Goal: Book appointment/travel/reservation

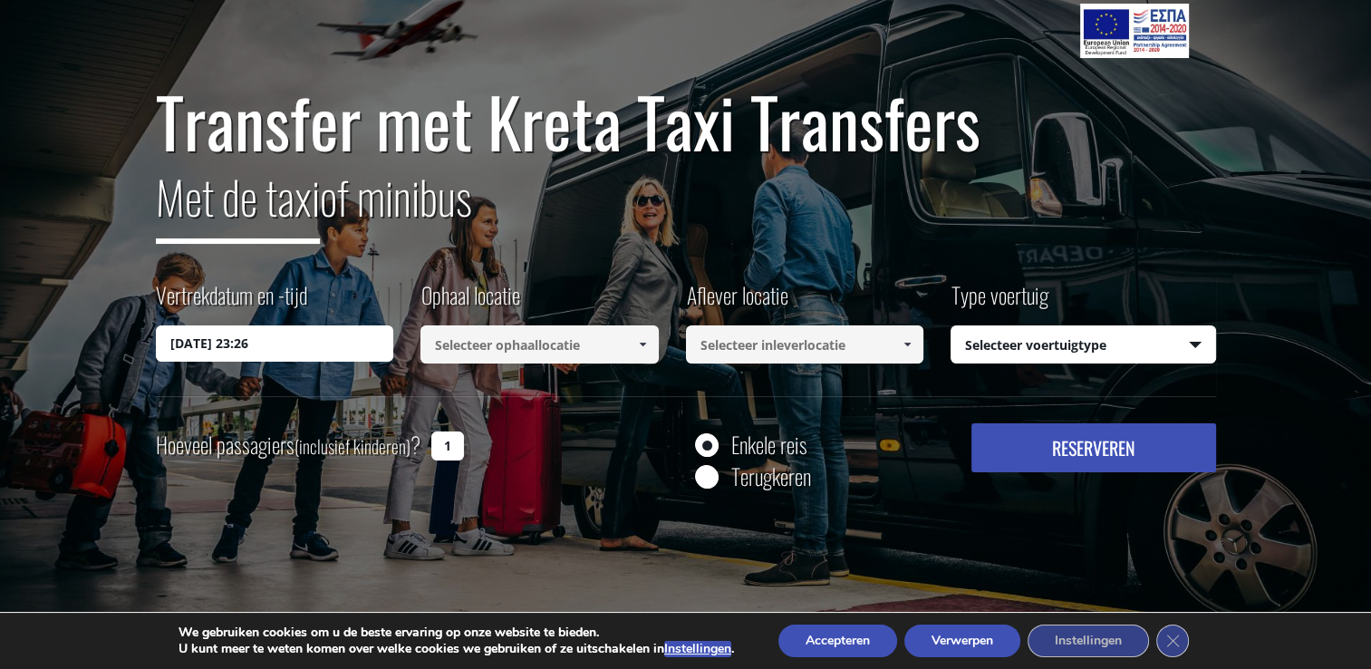
scroll to position [123, 0]
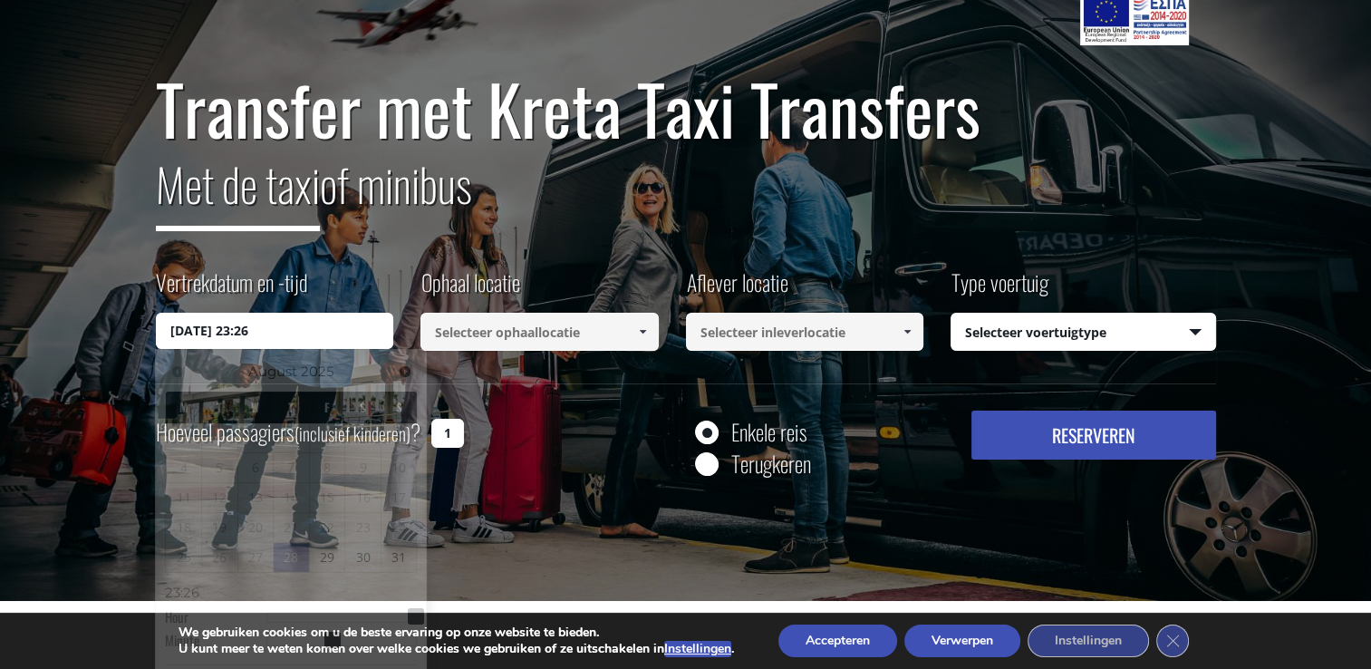
click at [248, 333] on input "[DATE] 23:26" at bounding box center [275, 331] width 238 height 36
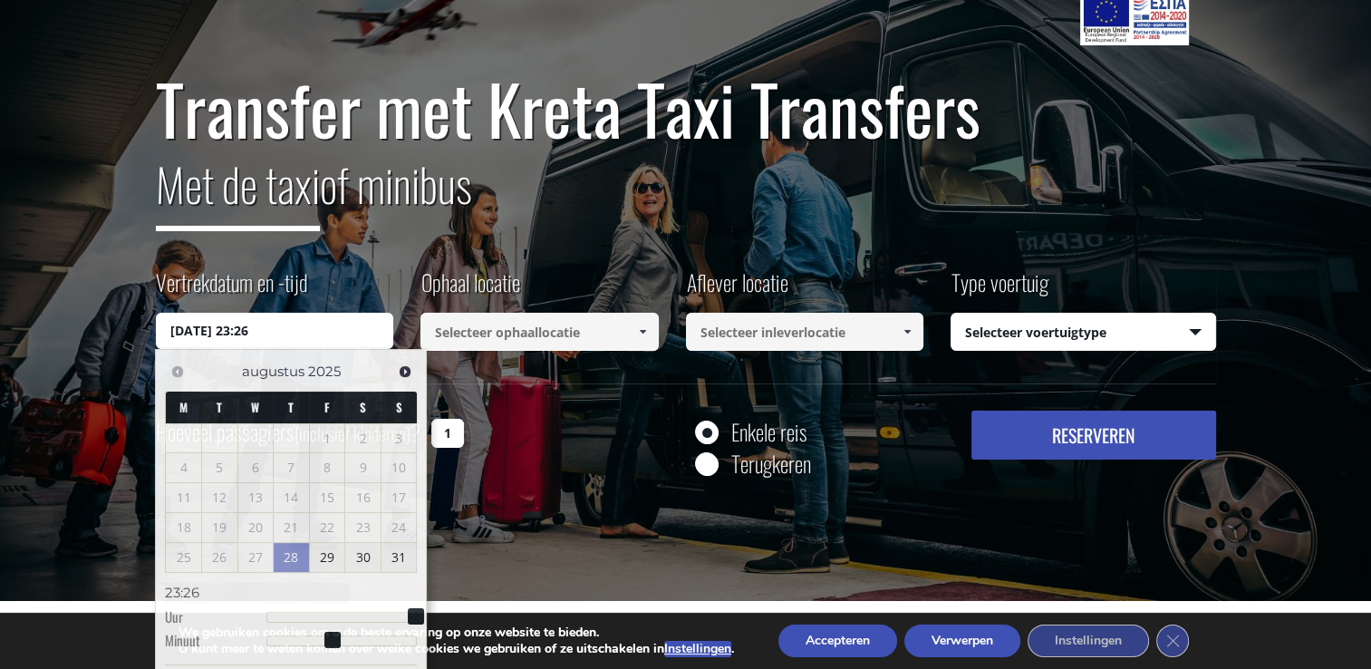
click at [367, 257] on div "Transfer met Kreta Taxi Transfers Met de taxi of minibus Vertrekdatum en -tijd …" at bounding box center [686, 277] width 1060 height 413
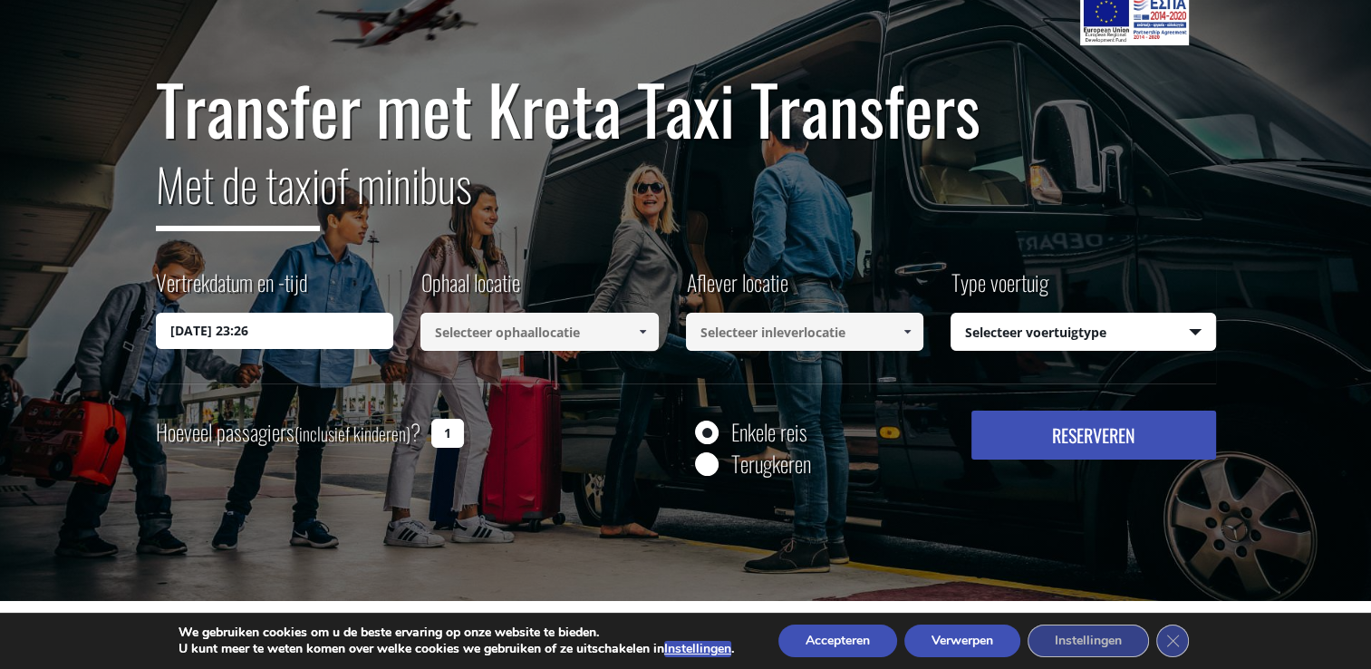
click at [450, 433] on input "1" at bounding box center [447, 433] width 33 height 29
type input "4"
click at [588, 422] on div "Hoeveel passagiers (inclusief kinderen) ? 4 Enkele reis Terugkeren RESERVEREN P…" at bounding box center [686, 446] width 1060 height 73
click at [1083, 336] on select "Selecteer voertuigtype Taxi (4 passagiers) Mercedes E Class Minibusje (7 passag…" at bounding box center [1083, 332] width 264 height 38
select select "541"
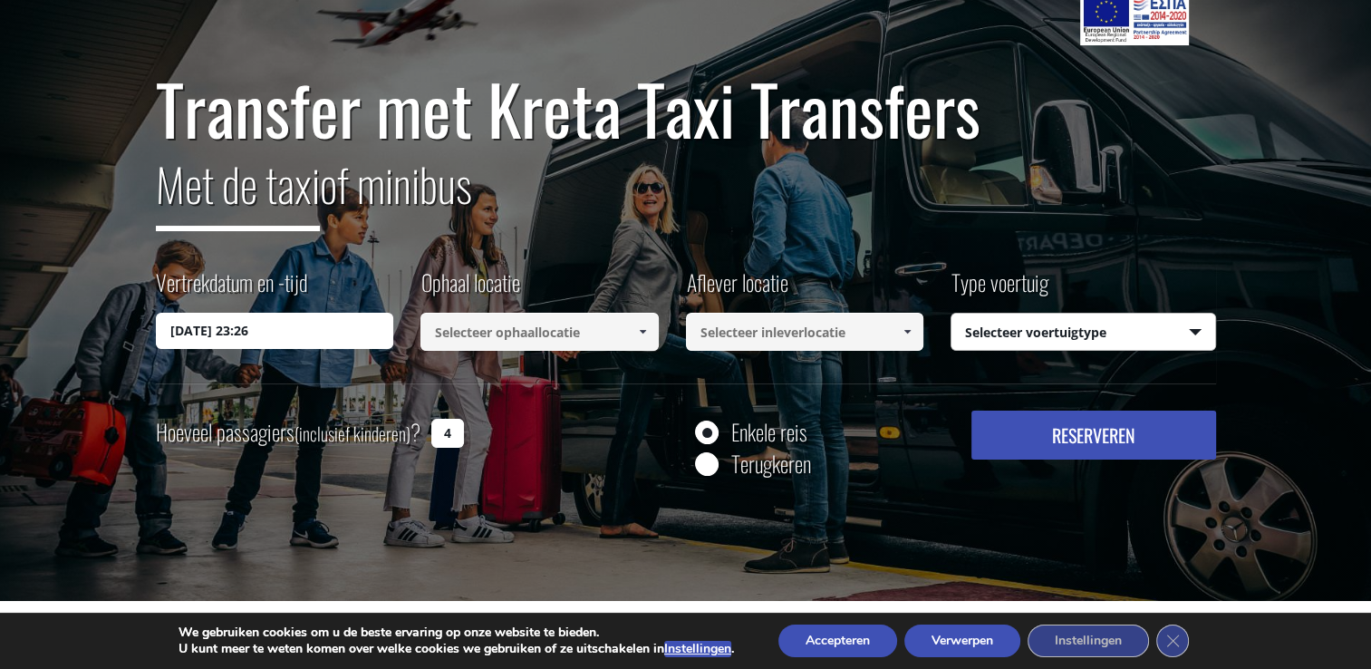
click at [951, 313] on select "Selecteer voertuigtype Taxi (4 passagiers) Mercedes E Class Minibusje (7 passag…" at bounding box center [1083, 332] width 264 height 38
click at [848, 359] on div "Vertrekdatum en -tijd [DATE] 23:26 Ophaal locatie Select pickup location Select…" at bounding box center [686, 324] width 1060 height 117
click at [842, 329] on input at bounding box center [805, 332] width 238 height 38
click at [915, 328] on link at bounding box center [907, 332] width 30 height 38
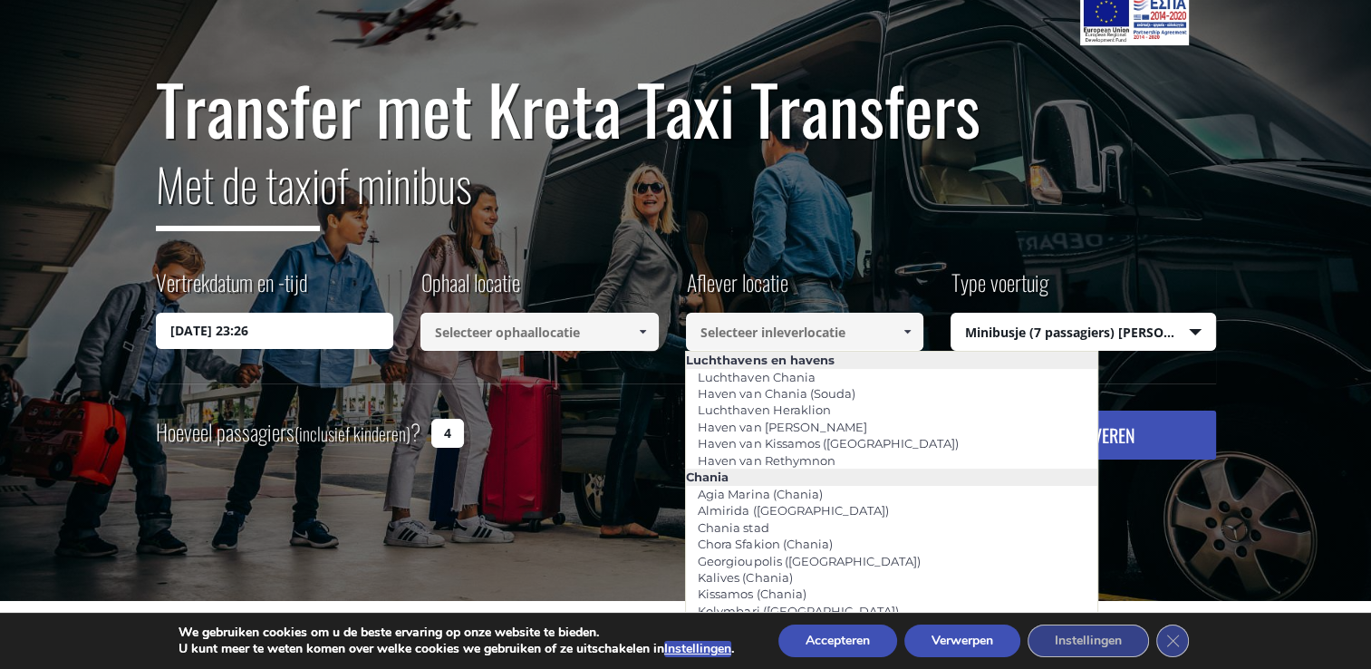
click at [824, 315] on input at bounding box center [805, 332] width 238 height 38
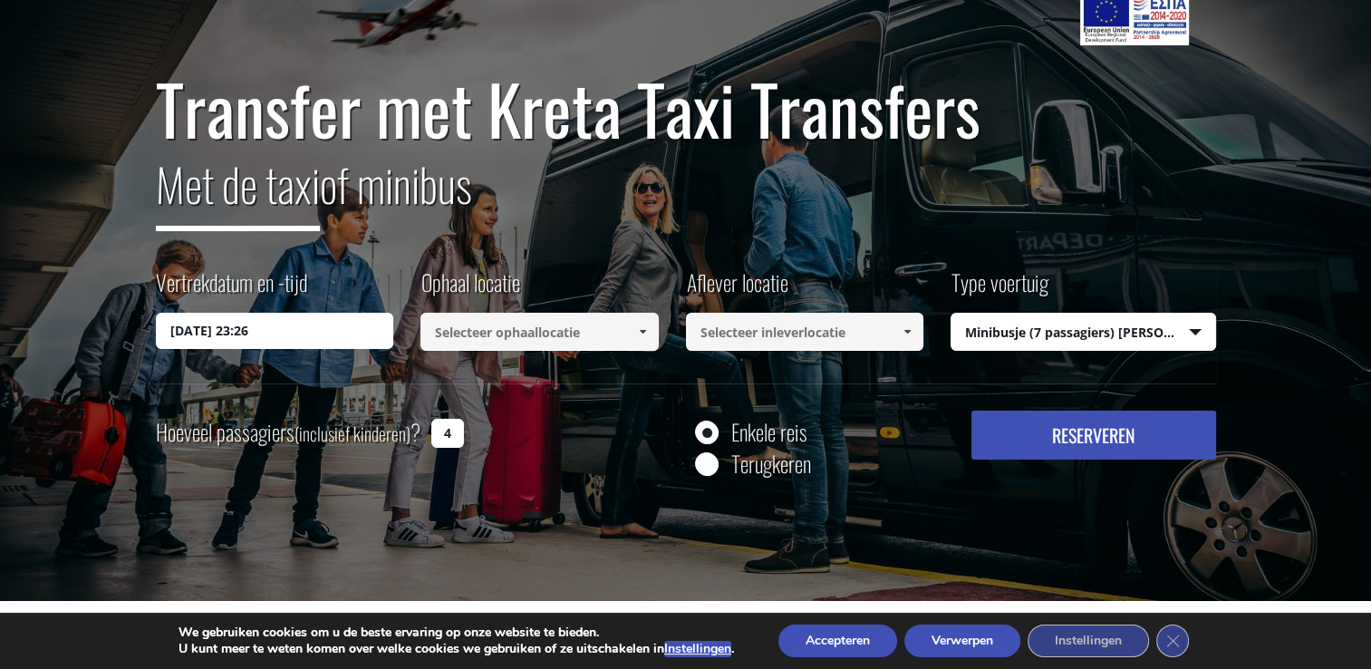
click at [811, 263] on div "Transfer met Kreta Taxi Transfers Met de taxi of minibus Vertrekdatum en -tijd …" at bounding box center [686, 277] width 1060 height 413
click at [515, 342] on input at bounding box center [539, 332] width 238 height 38
type input "v"
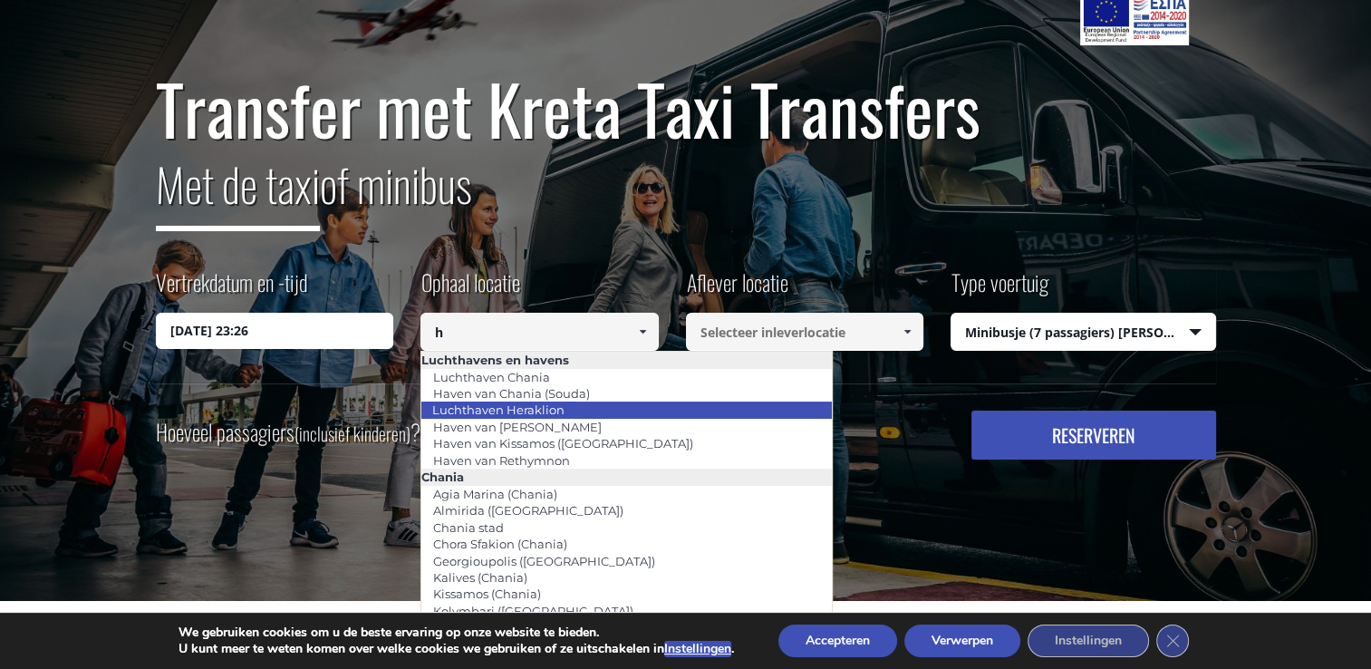
click at [530, 409] on link "Luchthaven Heraklion" at bounding box center [498, 409] width 156 height 25
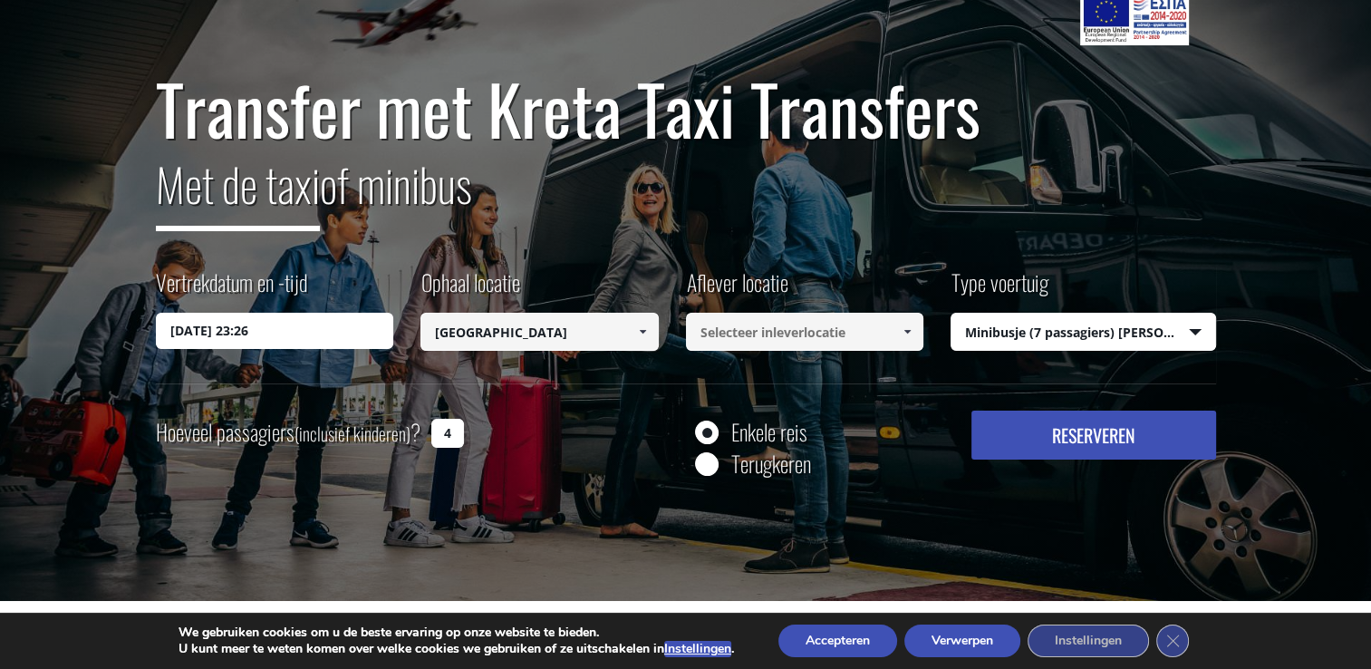
type input "[GEOGRAPHIC_DATA]"
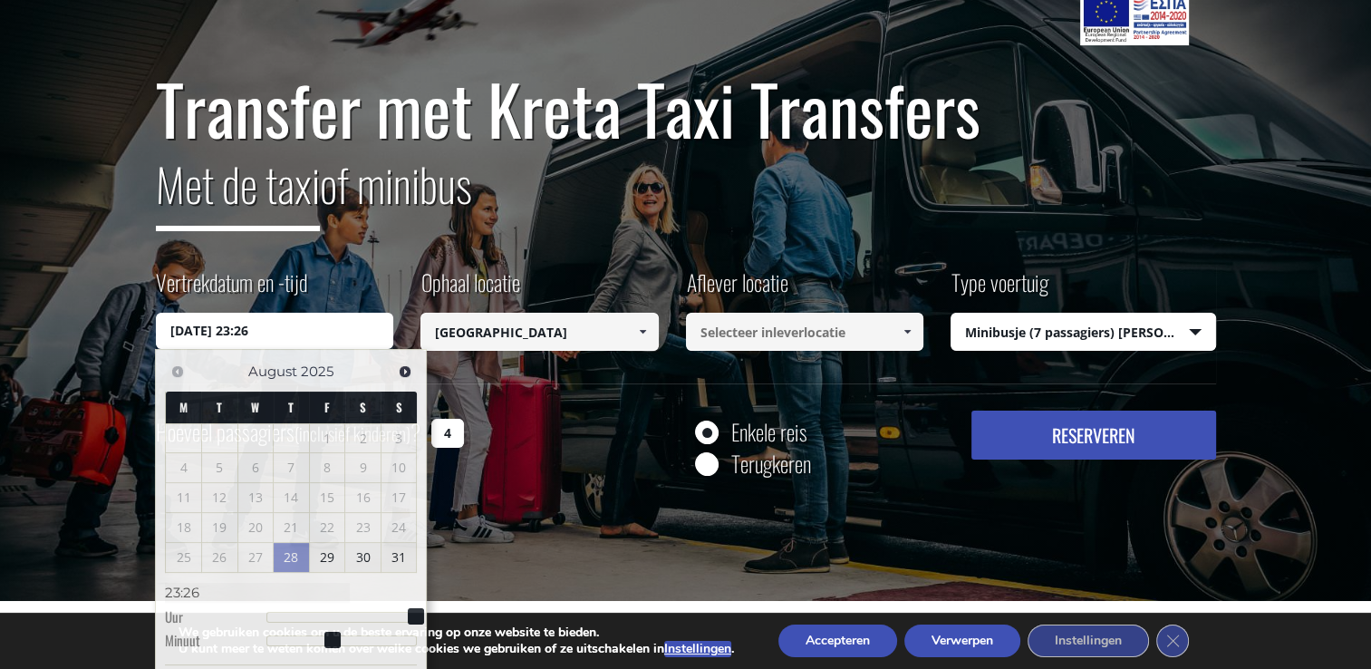
click at [276, 333] on input "[DATE] 23:26" at bounding box center [275, 331] width 238 height 36
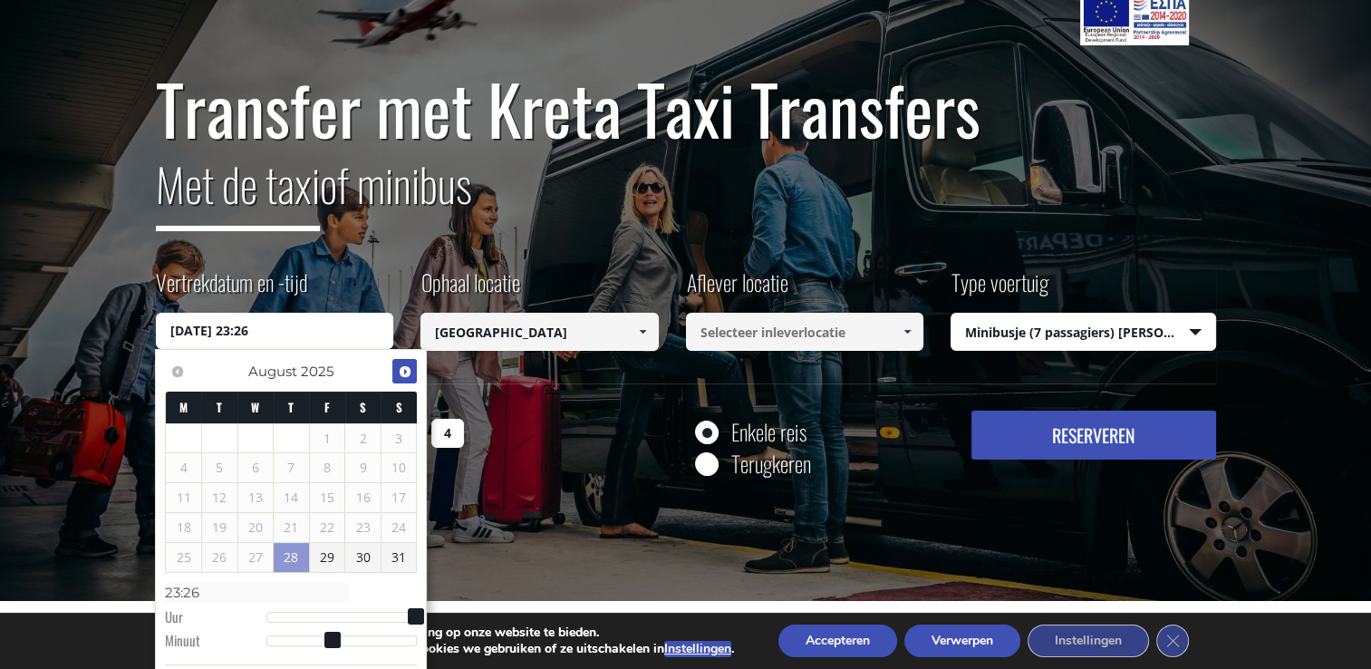
click at [405, 372] on span "Next" at bounding box center [405, 371] width 14 height 14
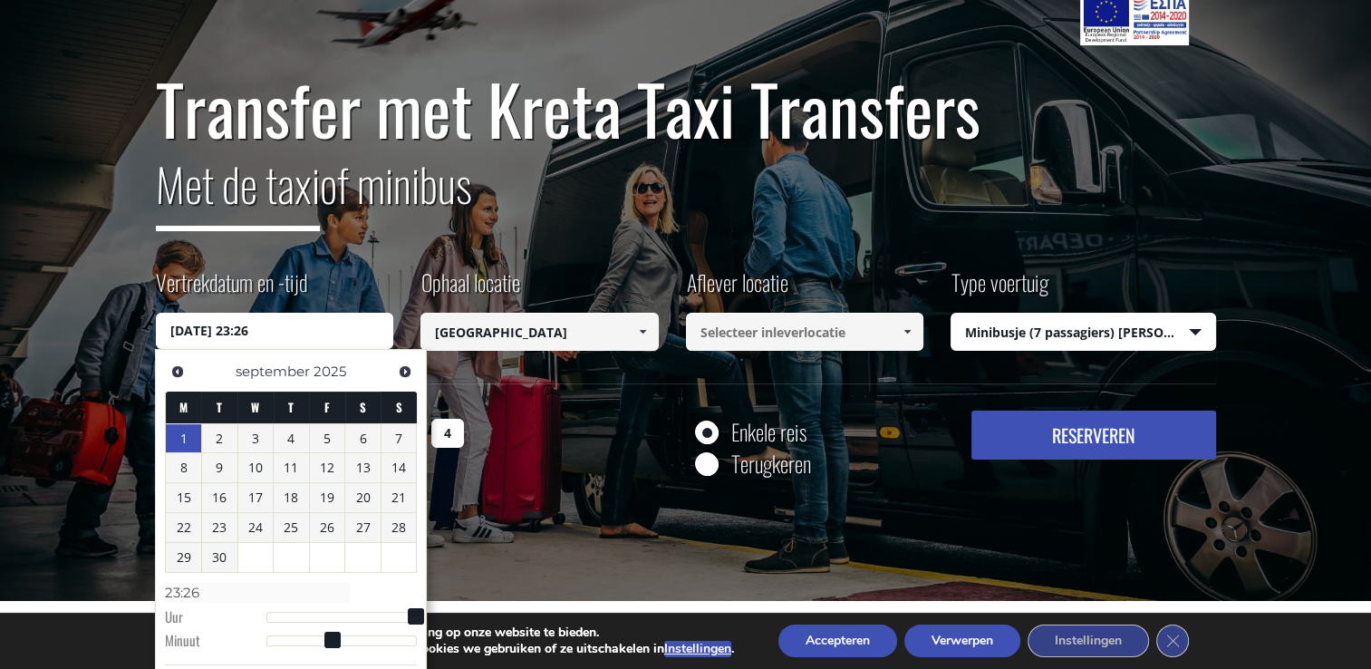
click at [181, 442] on link "1" at bounding box center [183, 438] width 35 height 29
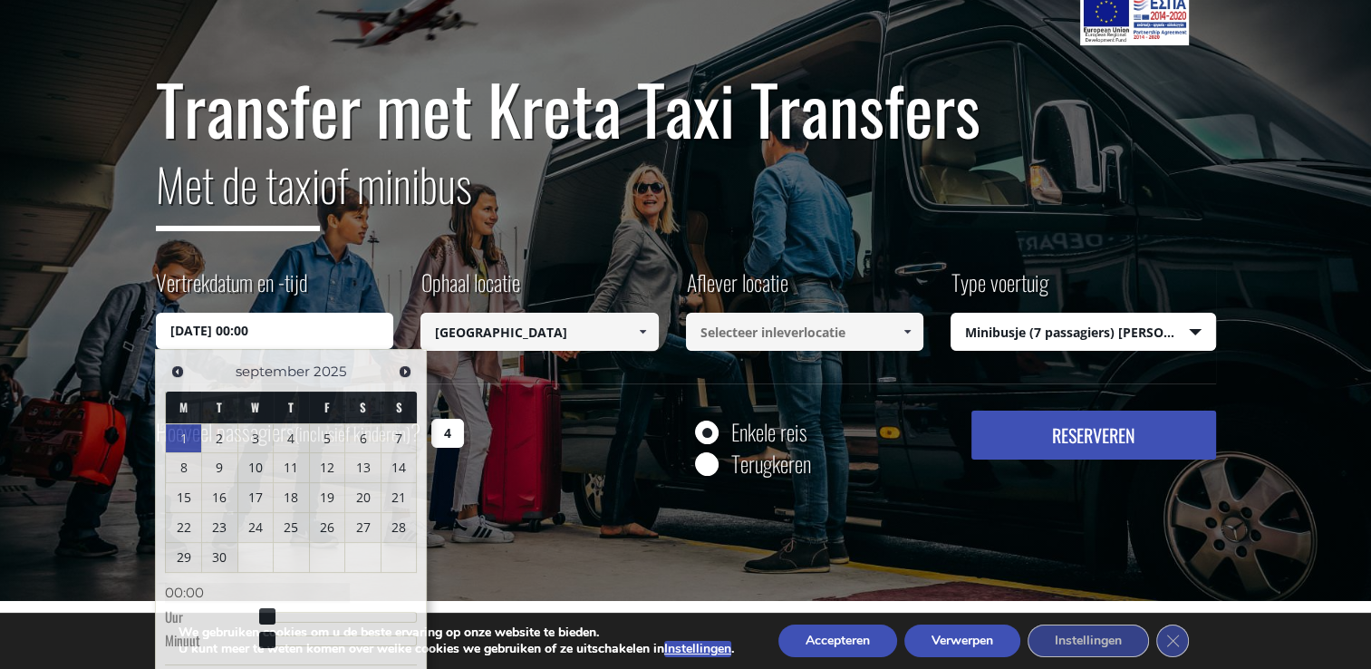
click at [332, 285] on div "Vertrekdatum en -tijd [DATE] 00:00" at bounding box center [288, 307] width 265 height 82
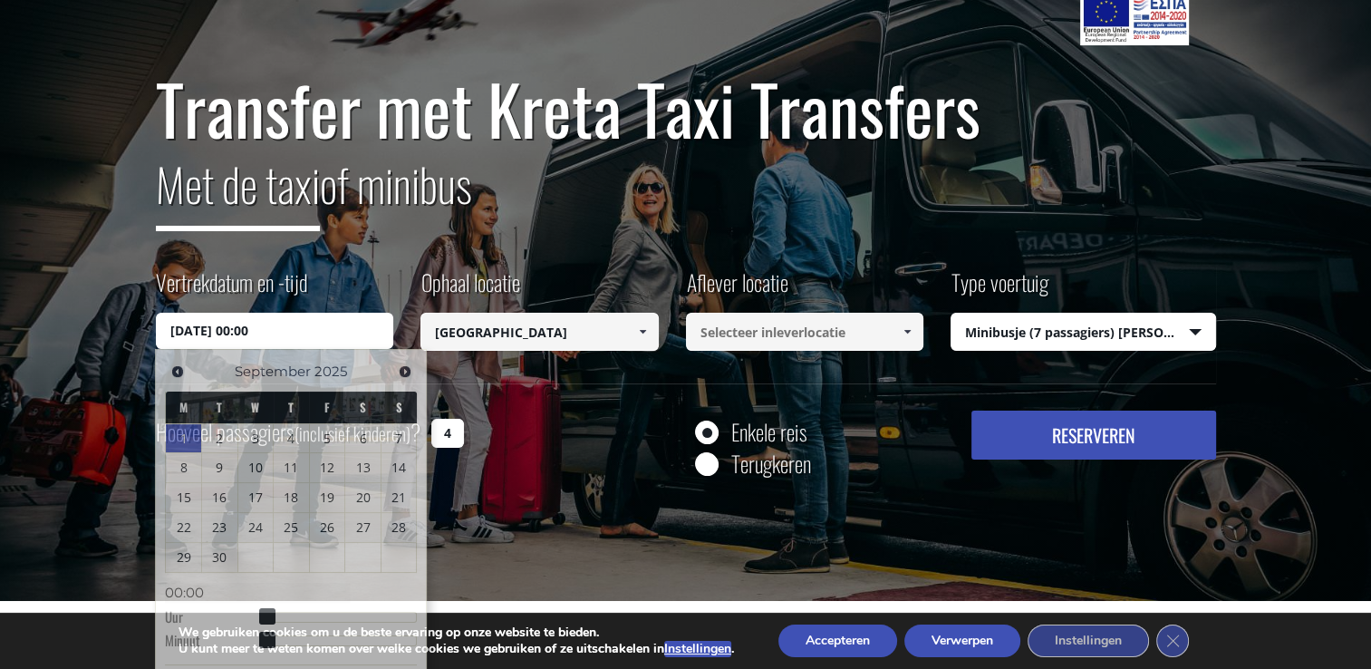
click at [301, 323] on input "[DATE] 00:00" at bounding box center [275, 331] width 238 height 36
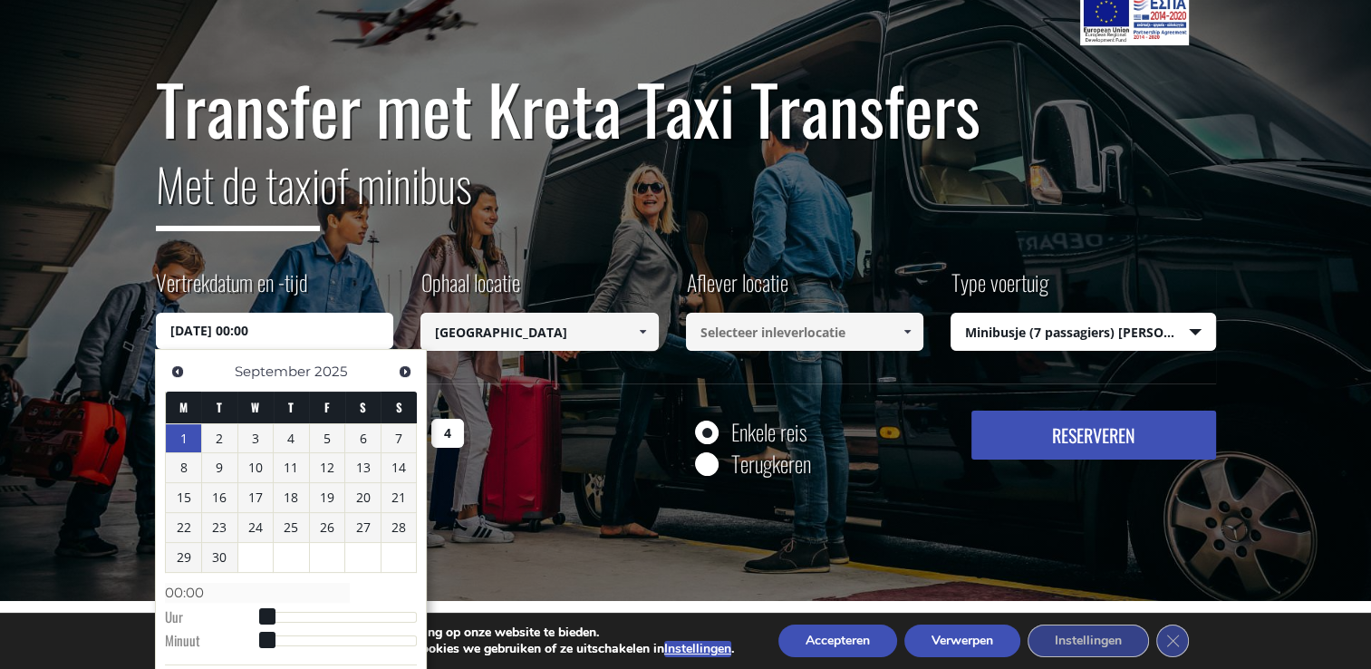
click at [197, 582] on dd "00:00" at bounding box center [291, 594] width 252 height 24
type input "[DATE] 01:00"
type input "01:00"
type input "[DATE] 02:00"
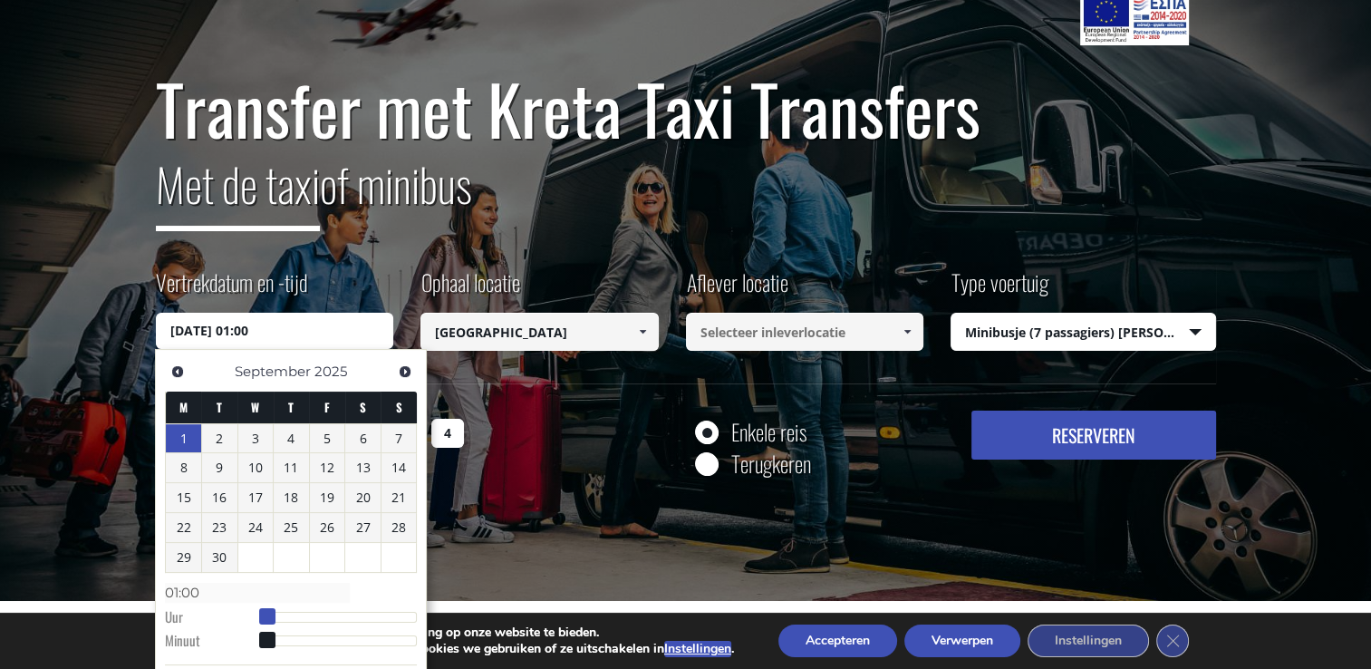
type input "02:00"
type input "[DATE] 03:00"
type input "03:00"
type input "[DATE] 04:00"
type input "04:00"
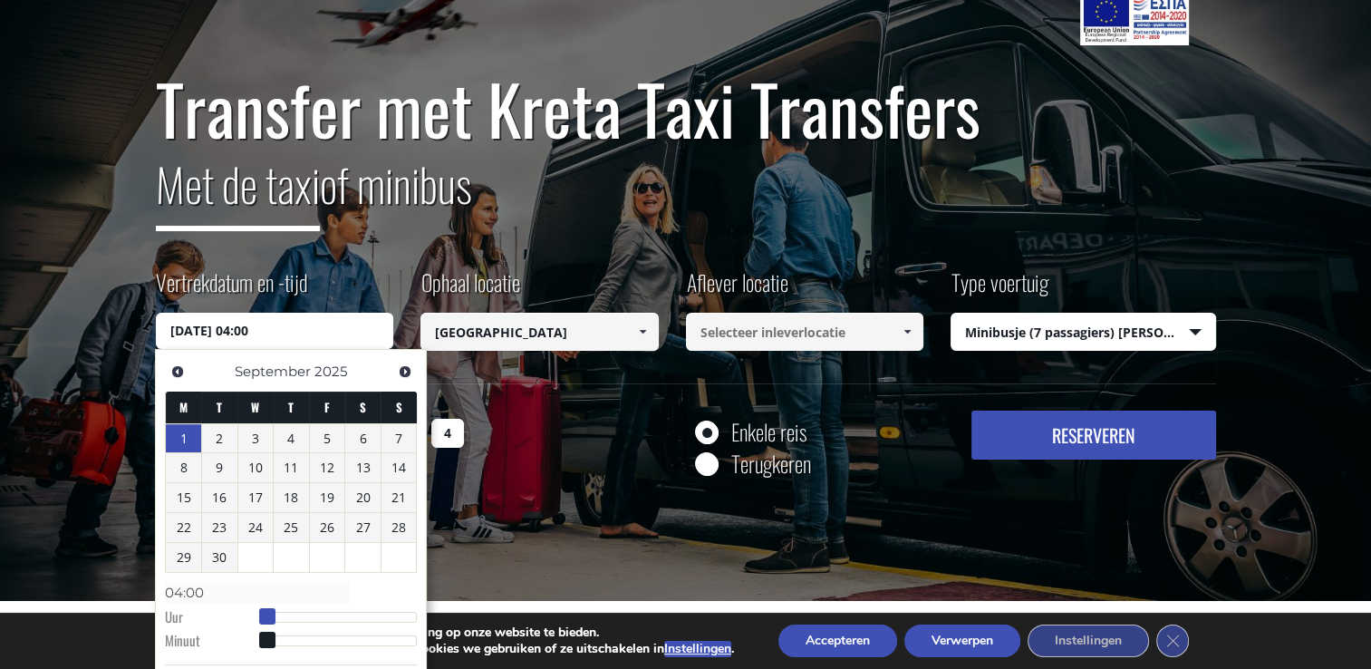
type input "[DATE] 05:00"
type input "05:00"
type input "[DATE] 06:00"
type input "06:00"
type input "[DATE] 07:00"
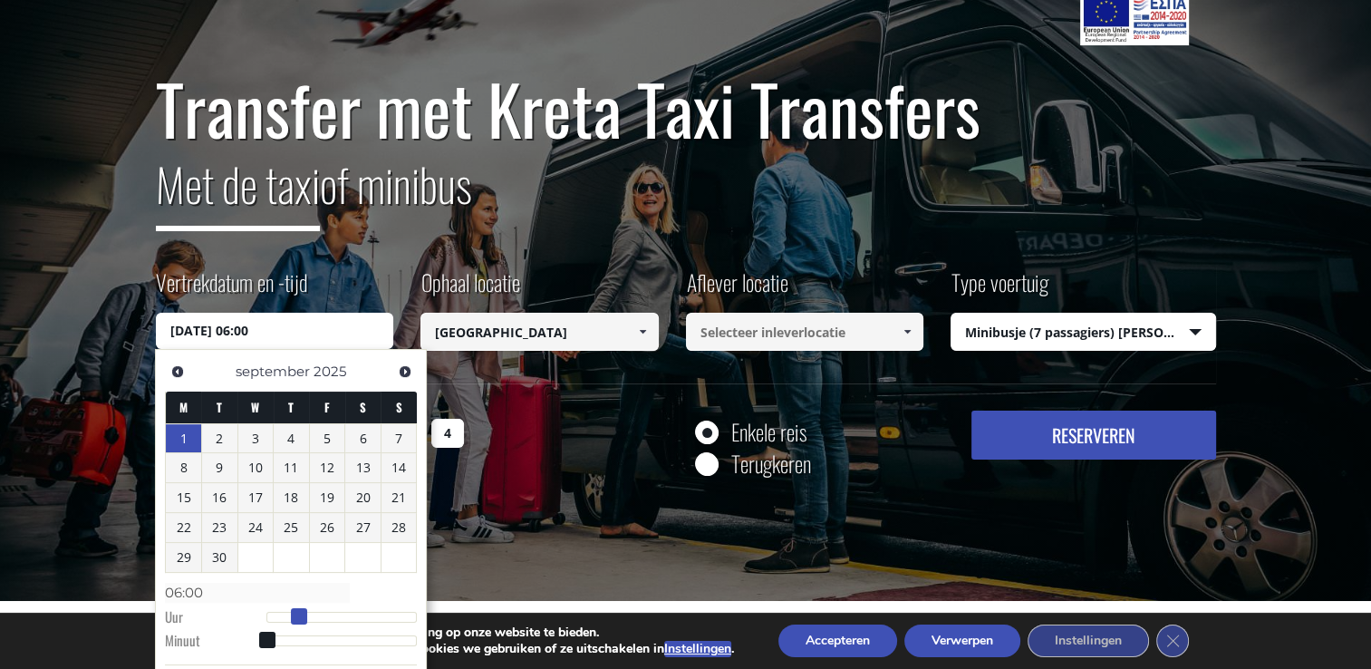
type input "07:00"
type input "[DATE] 08:00"
type input "08:00"
type input "[DATE] 09:00"
type input "09:00"
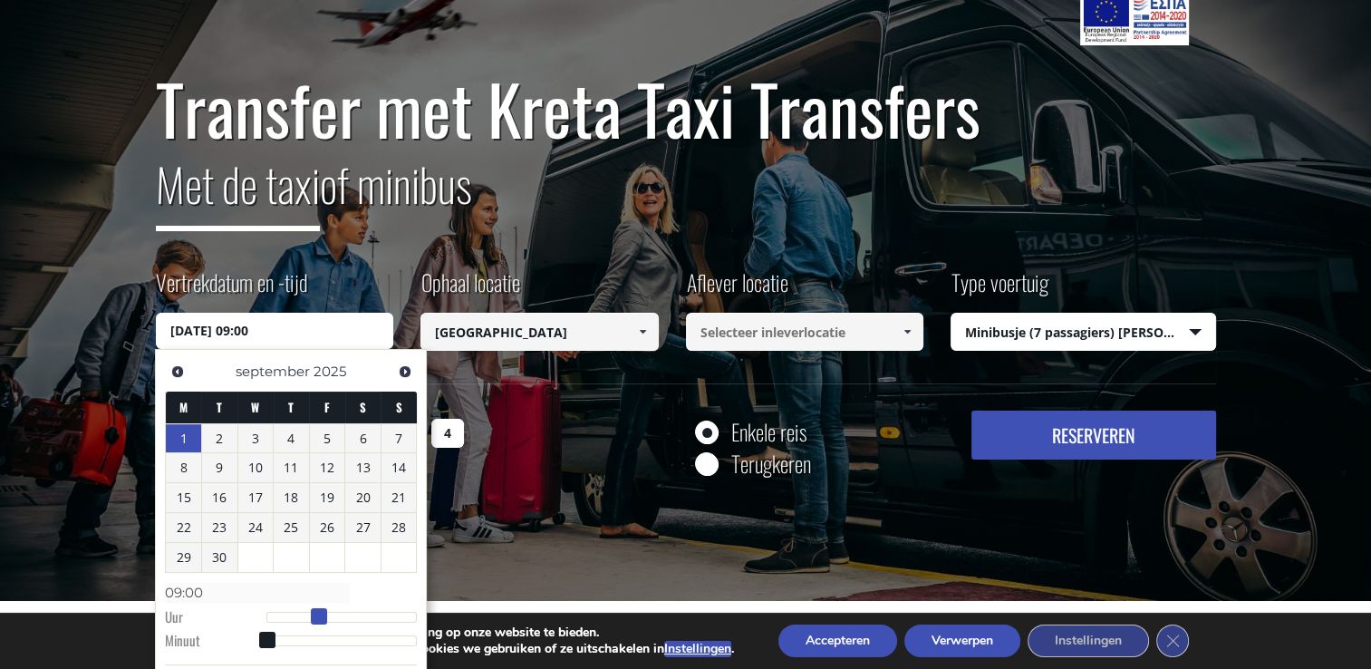
type input "[DATE] 10:00"
type input "10:00"
type input "[DATE] 11:00"
type input "11:00"
type input "[DATE] 12:00"
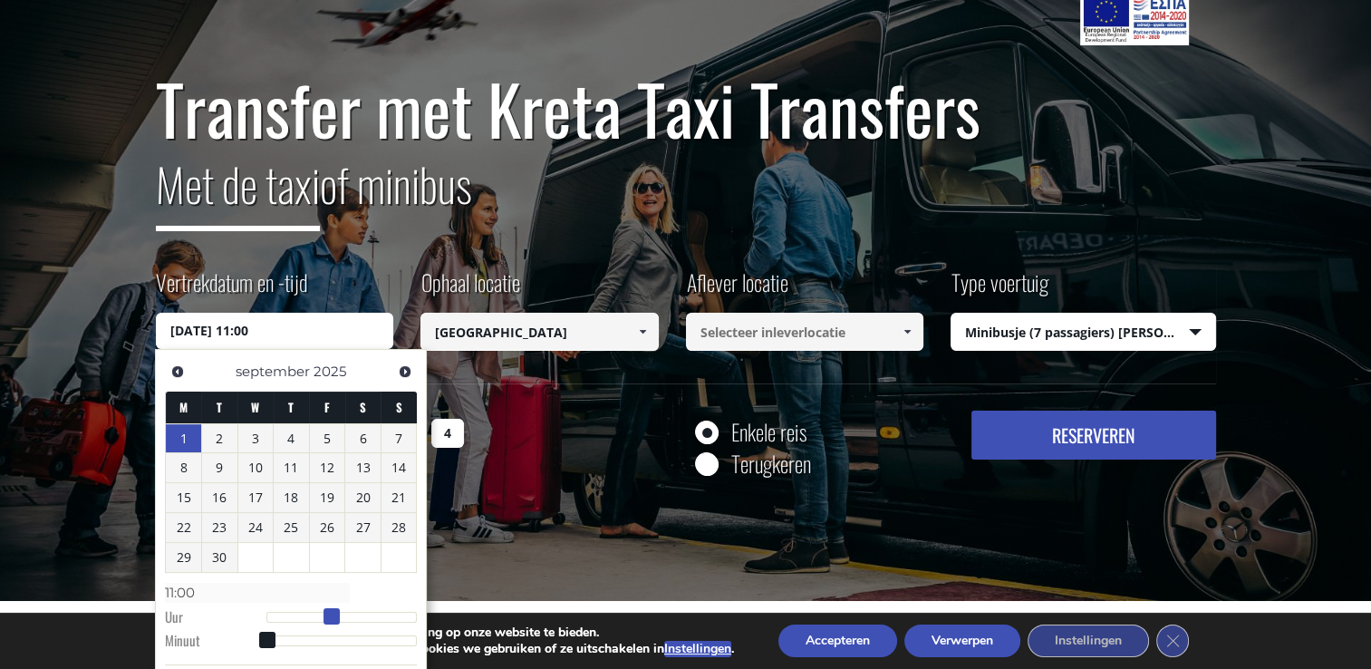
type input "12:00"
type input "[DATE] 13:00"
type input "13:00"
type input "[DATE] 14:00"
type input "14:00"
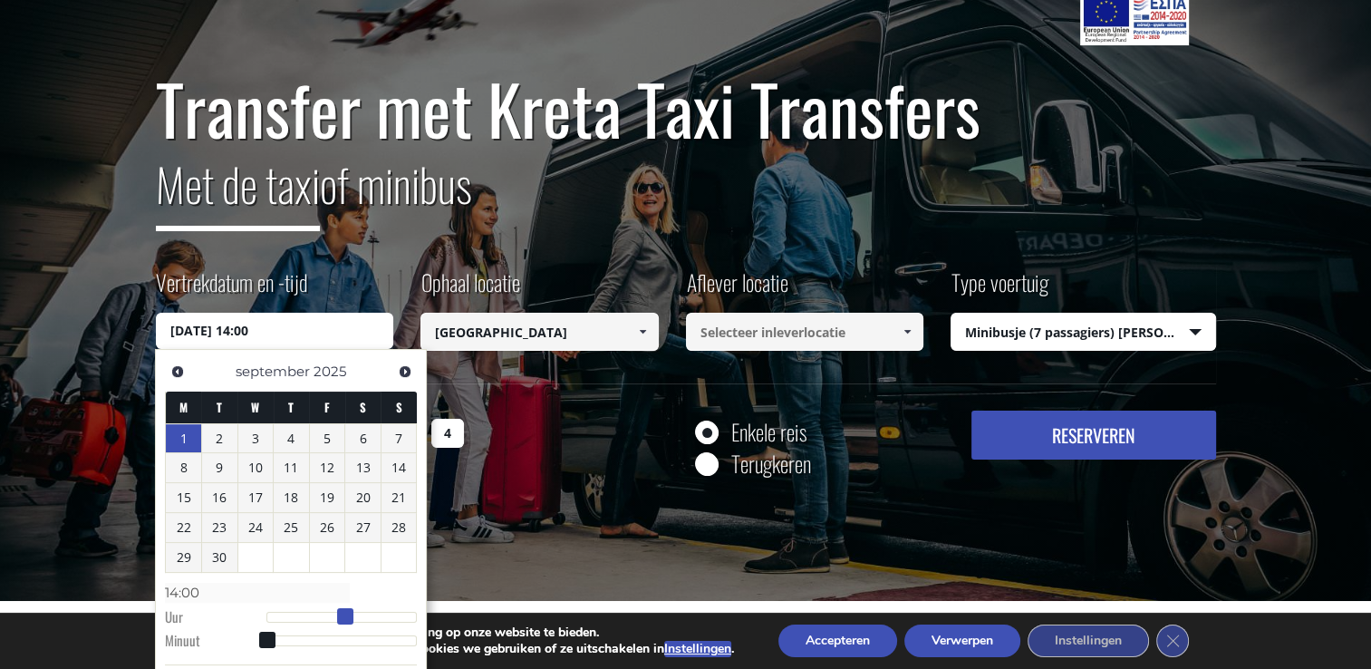
type input "[DATE] 15:00"
type input "15:00"
type input "[DATE] 16:00"
type input "16:00"
type input "[DATE] 17:00"
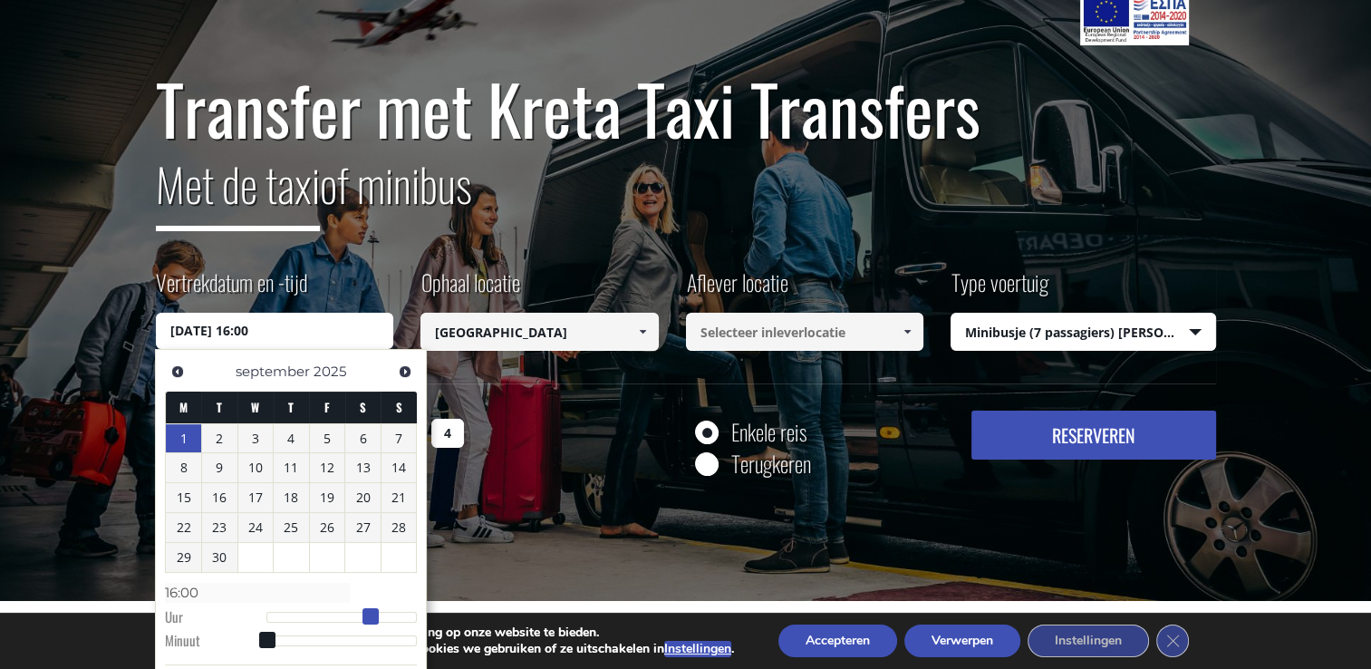
type input "17:00"
type input "[DATE] 18:00"
type input "18:00"
type input "[DATE] 19:00"
type input "19:00"
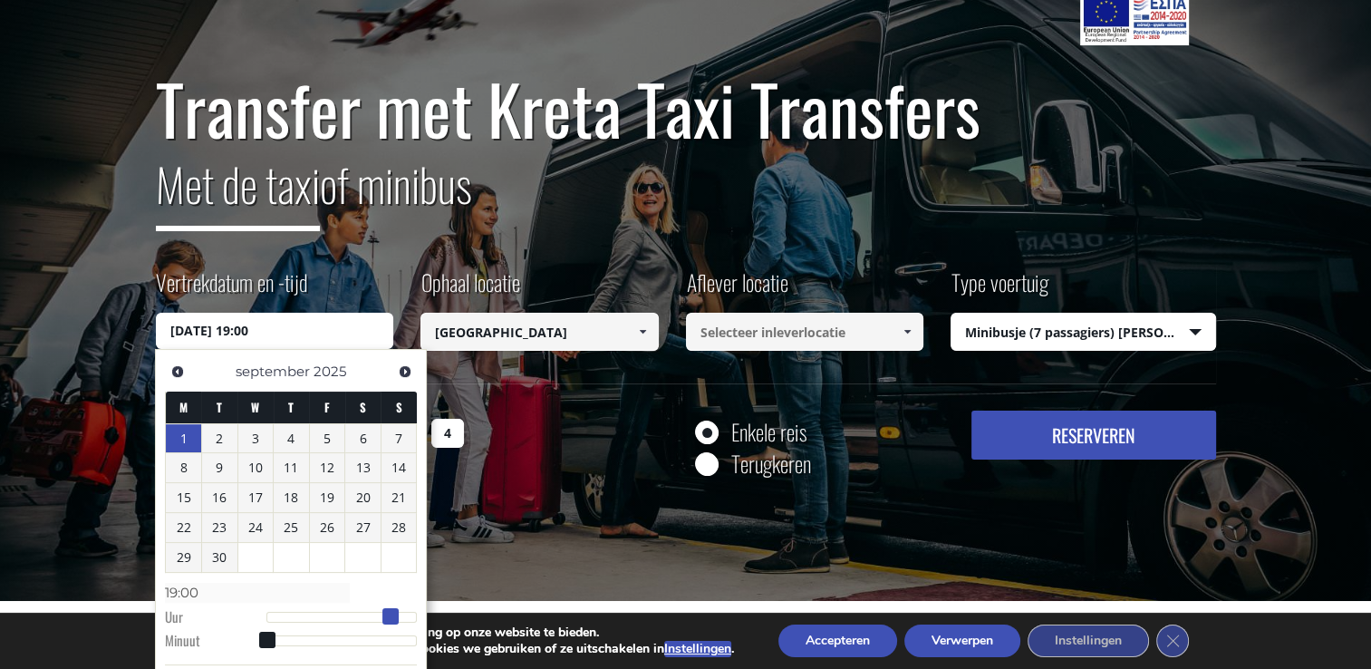
type input "[DATE] 20:00"
type input "20:00"
drag, startPoint x: 197, startPoint y: 579, endPoint x: 397, endPoint y: 611, distance: 202.8
click at [397, 611] on span at bounding box center [390, 616] width 16 height 16
drag, startPoint x: 405, startPoint y: 608, endPoint x: 380, endPoint y: 608, distance: 24.5
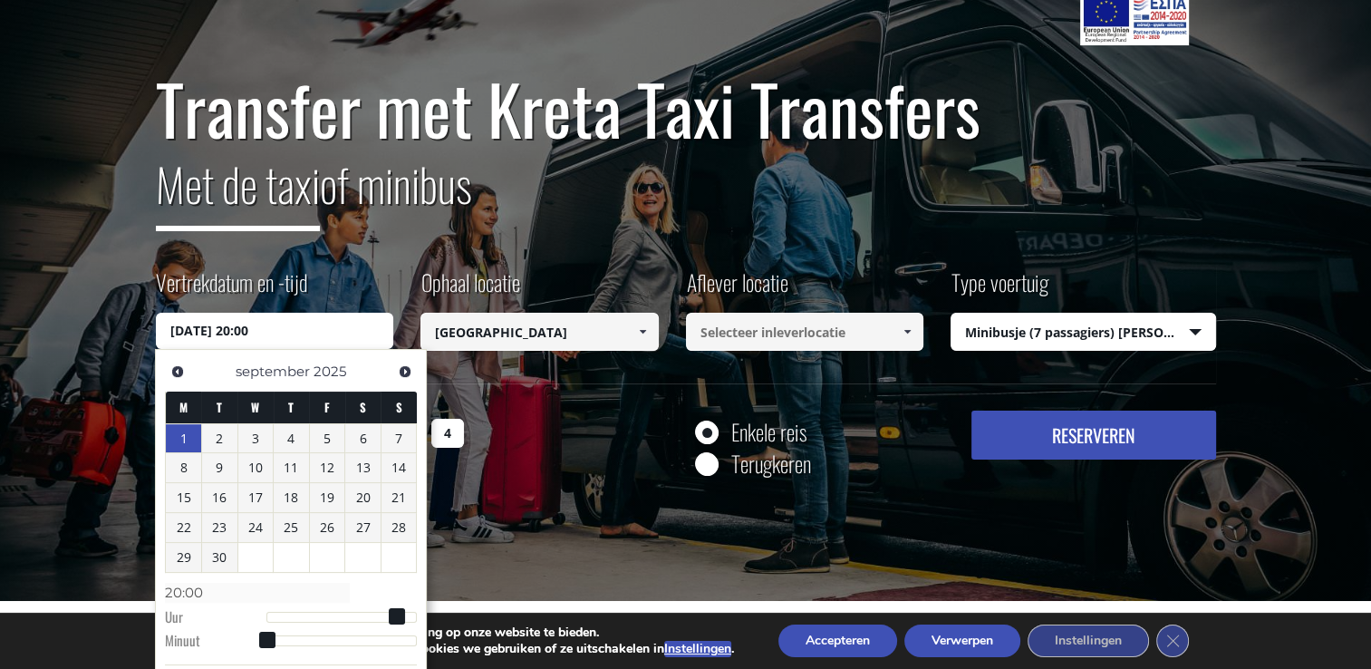
click at [380, 608] on dl "Time 20:00 Uur Minuut Second Millisecond Microsecond Time Zone -1200 -1100 -100…" at bounding box center [291, 615] width 252 height 77
type input "[DATE] 19:00"
type input "19:00"
click at [380, 613] on div at bounding box center [341, 616] width 151 height 11
type input "[DATE] 19:04"
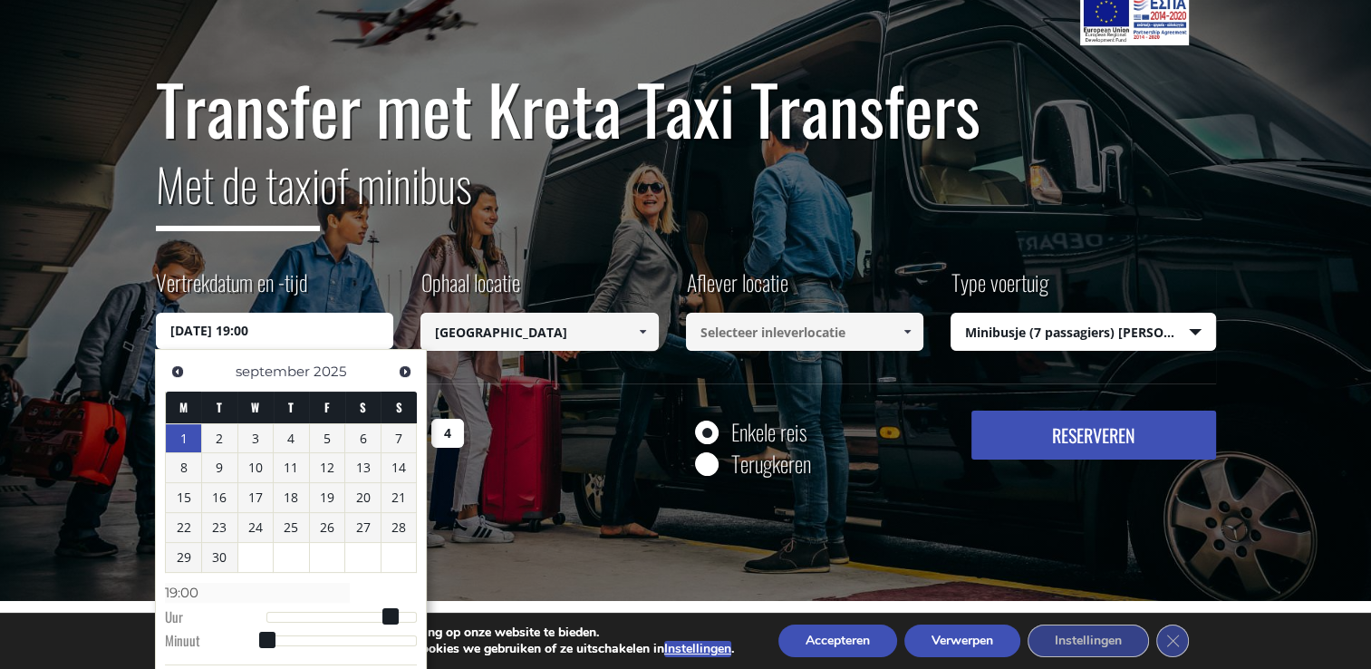
type input "19:04"
type input "[DATE] 19:05"
type input "19:05"
type input "[DATE] 19:07"
type input "19:07"
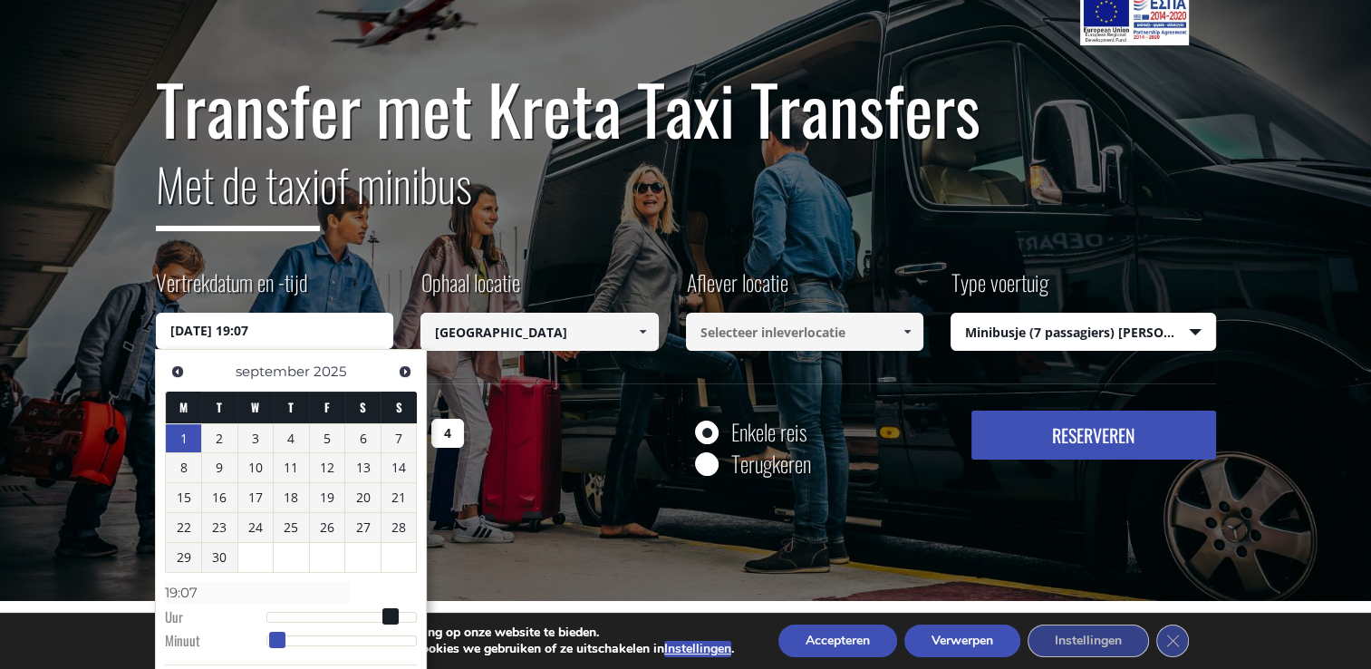
type input "[DATE] 19:08"
type input "19:08"
type input "[DATE] 19:10"
type input "19:10"
type input "[DATE] 19:11"
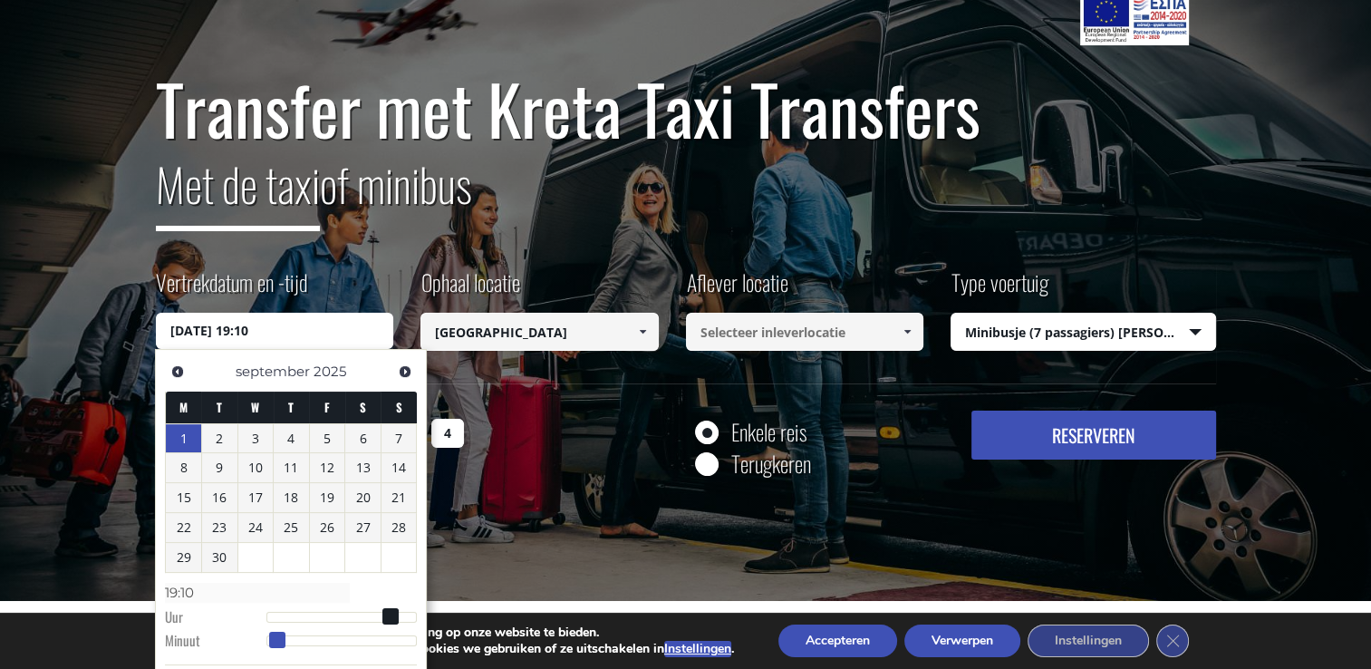
type input "19:11"
type input "[DATE] 19:12"
type input "19:12"
type input "[DATE] 19:13"
type input "19:13"
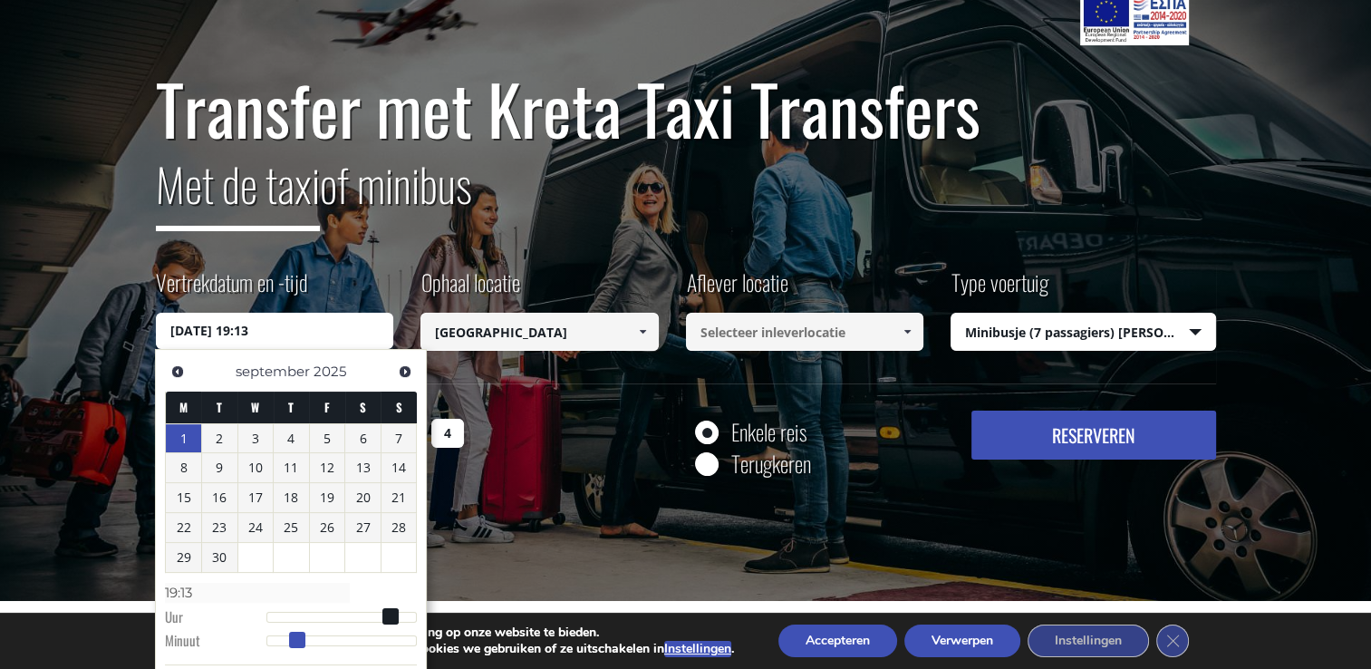
type input "[DATE] 19:14"
type input "19:14"
type input "[DATE] 19:15"
type input "19:15"
type input "[DATE] 19:16"
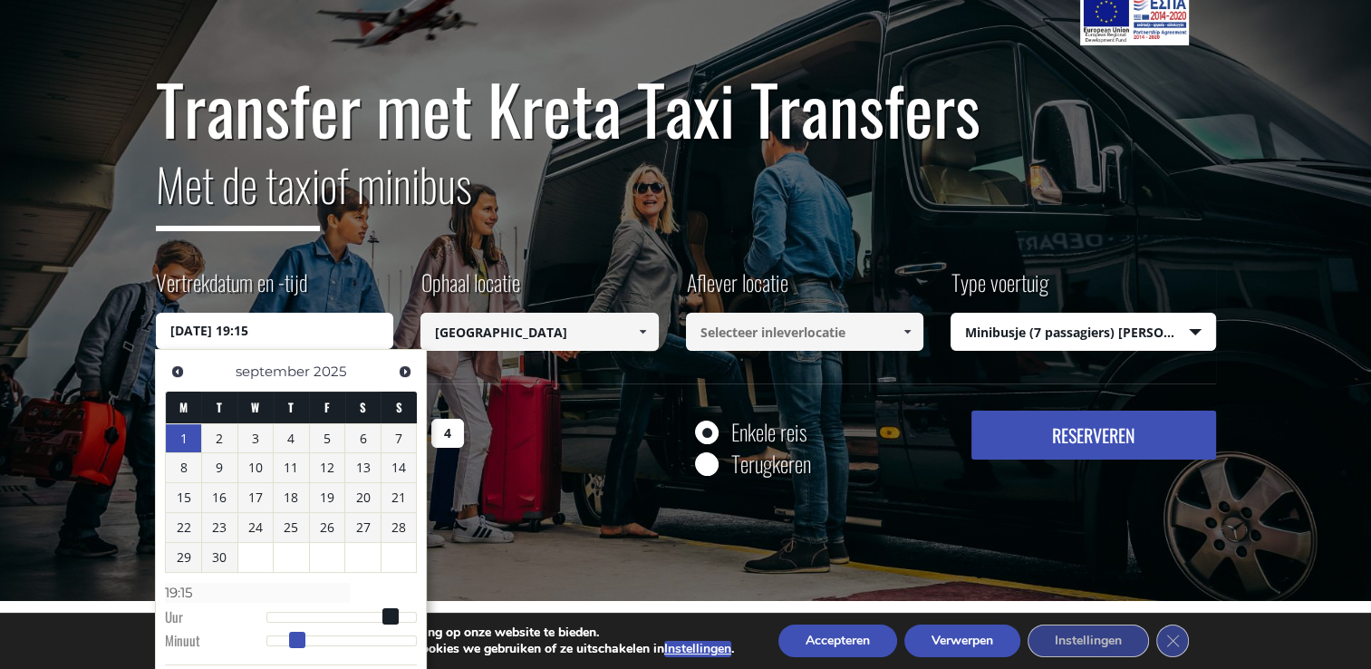
type input "19:16"
type input "[DATE] 19:17"
type input "19:17"
type input "[DATE] 19:18"
type input "19:18"
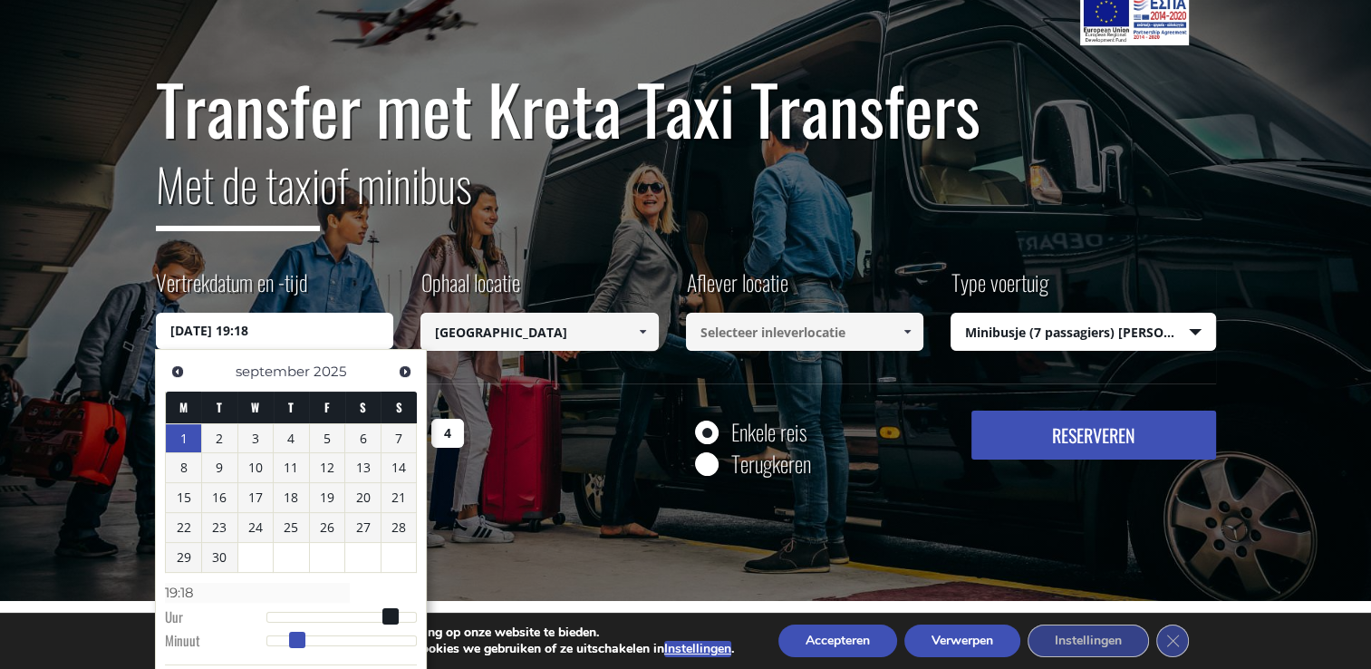
type input "[DATE] 19:19"
type input "19:19"
type input "[DATE] 19:20"
type input "19:20"
type input "[DATE] 19:21"
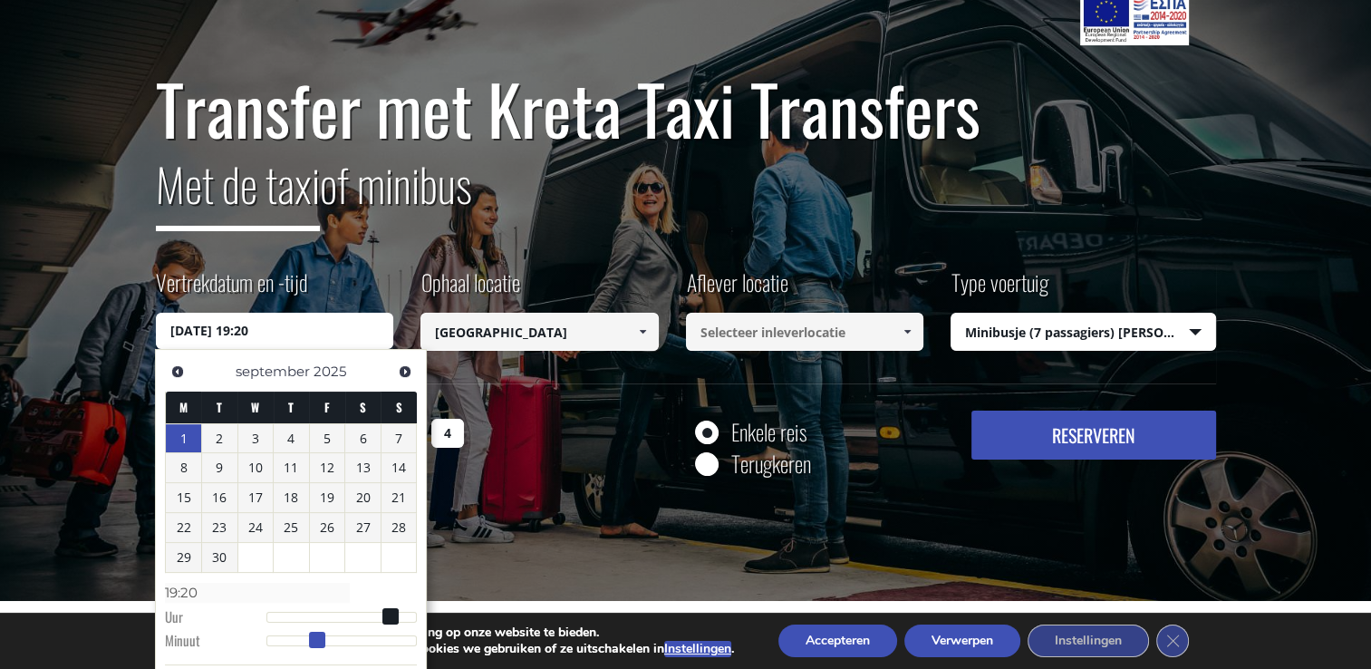
type input "19:21"
type input "[DATE] 19:22"
type input "19:22"
type input "[DATE] 19:23"
type input "19:23"
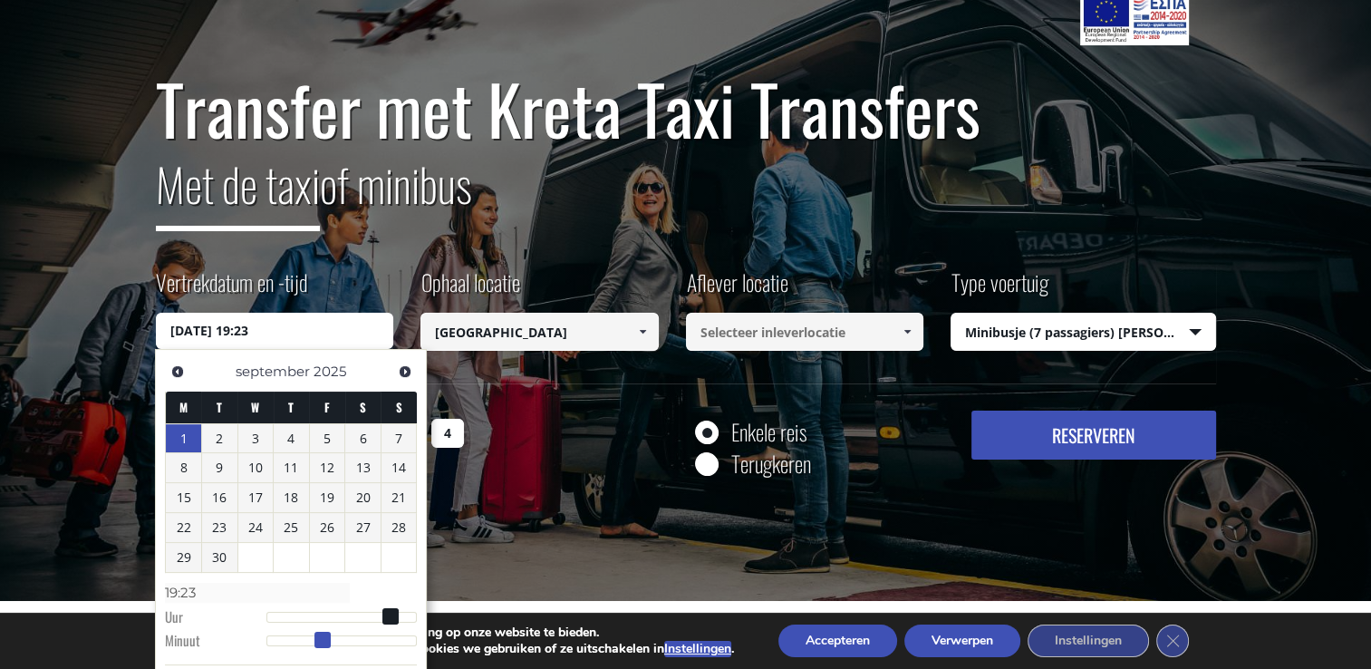
type input "[DATE] 19:24"
type input "19:24"
type input "[DATE] 19:25"
type input "19:25"
type input "[DATE] 19:26"
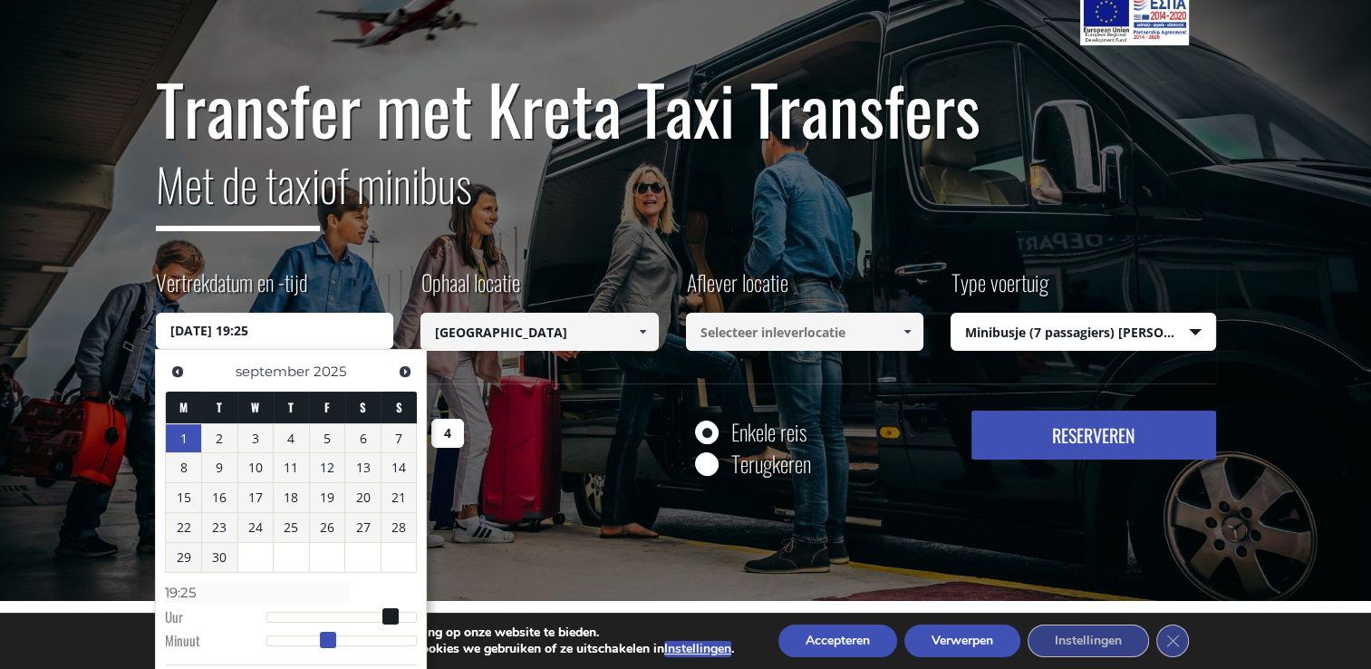
type input "19:26"
type input "[DATE] 19:27"
type input "19:27"
type input "[DATE] 19:28"
type input "19:28"
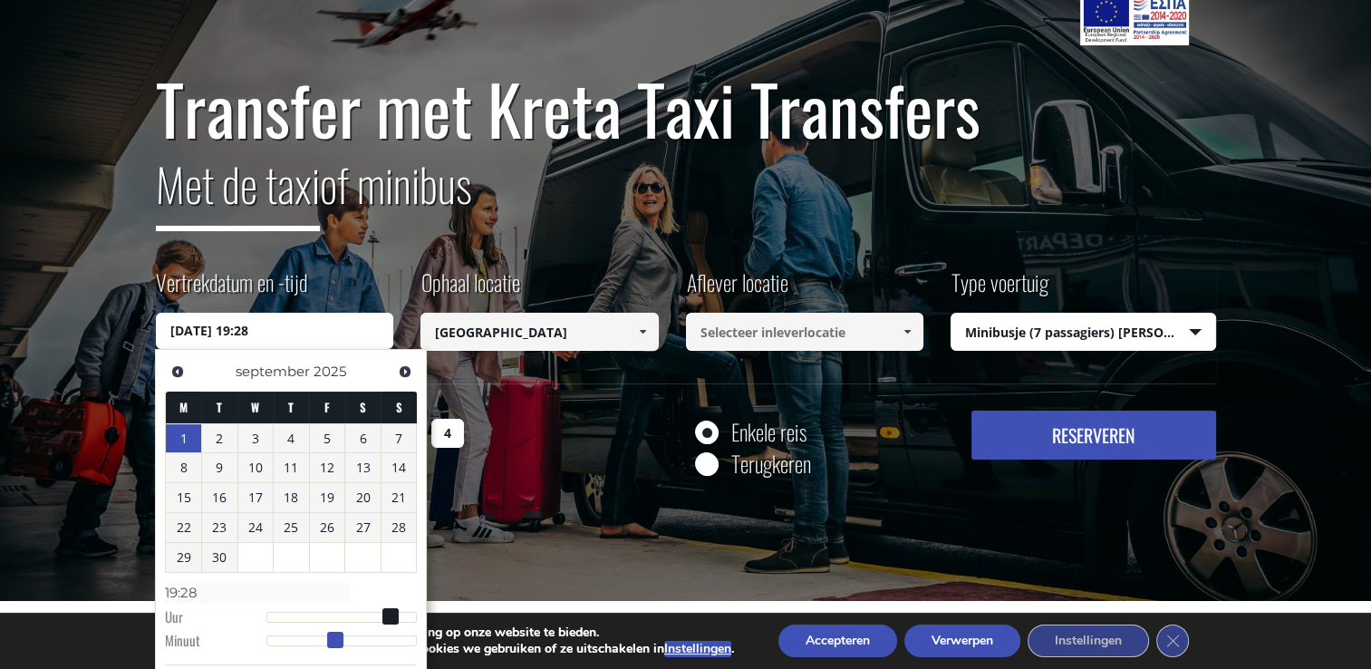
type input "[DATE] 19:29"
type input "19:29"
type input "[DATE] 19:30"
type input "19:30"
type input "[DATE] 19:31"
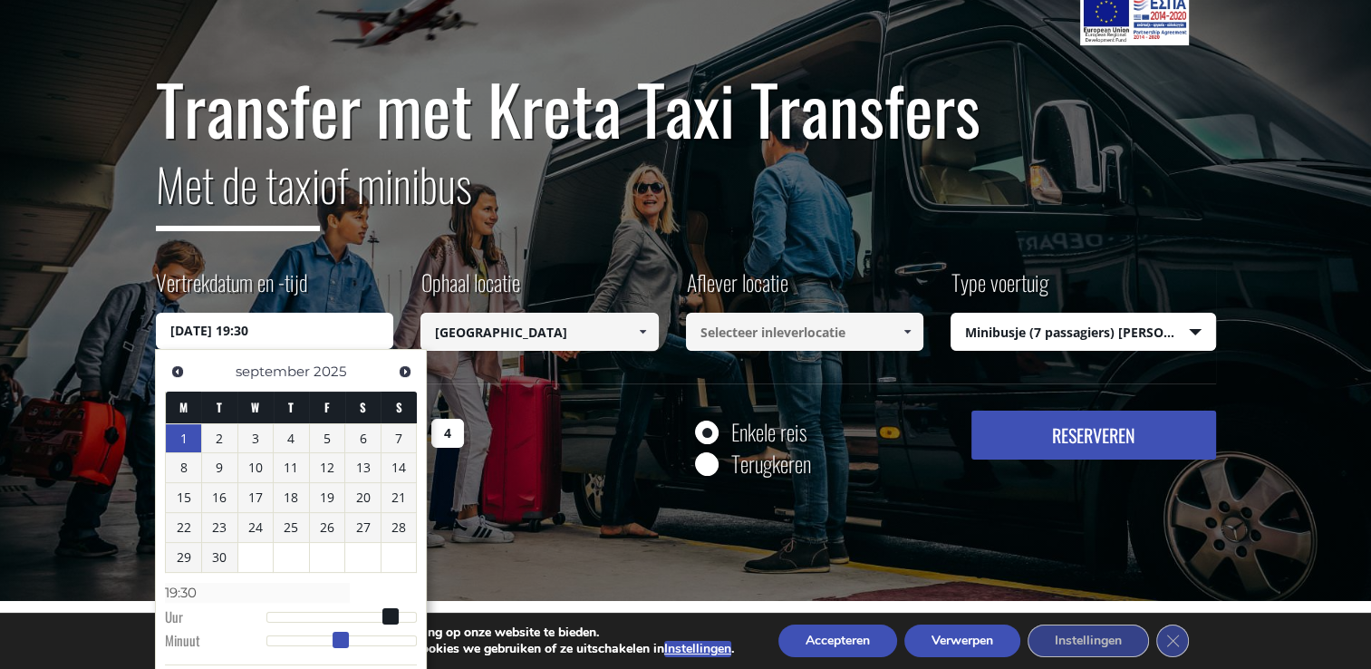
type input "19:31"
type input "[DATE] 19:30"
type input "19:30"
type input "[DATE] 19:29"
type input "19:29"
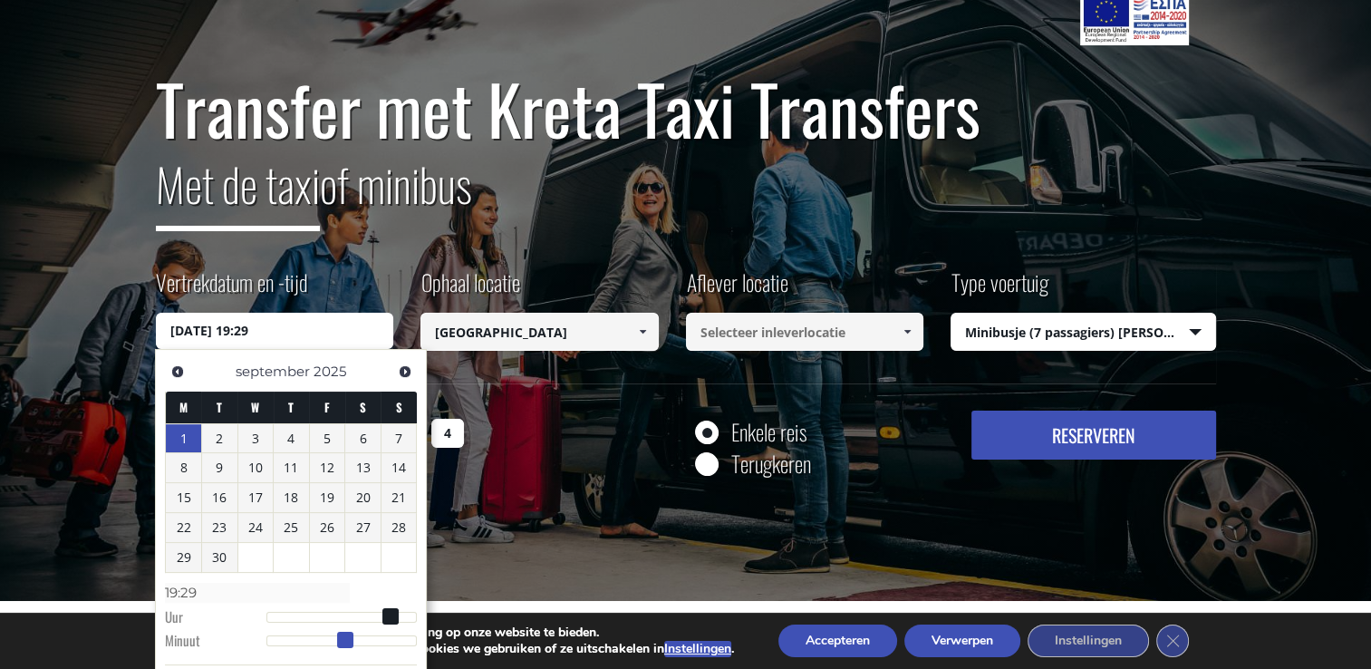
type input "[DATE] 19:28"
type input "19:28"
type input "[DATE] 19:27"
type input "19:27"
type input "[DATE] 19:26"
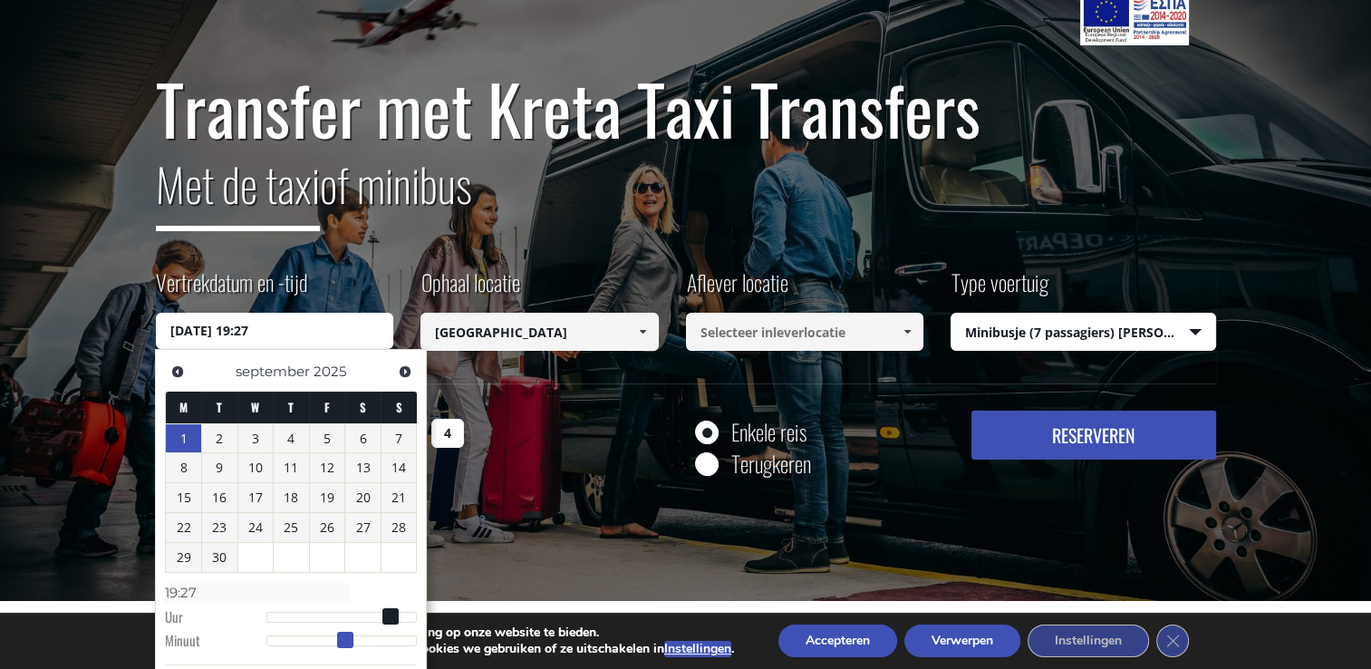
type input "19:26"
type input "[DATE] 19:27"
type input "19:27"
type input "[DATE] 19:28"
type input "19:28"
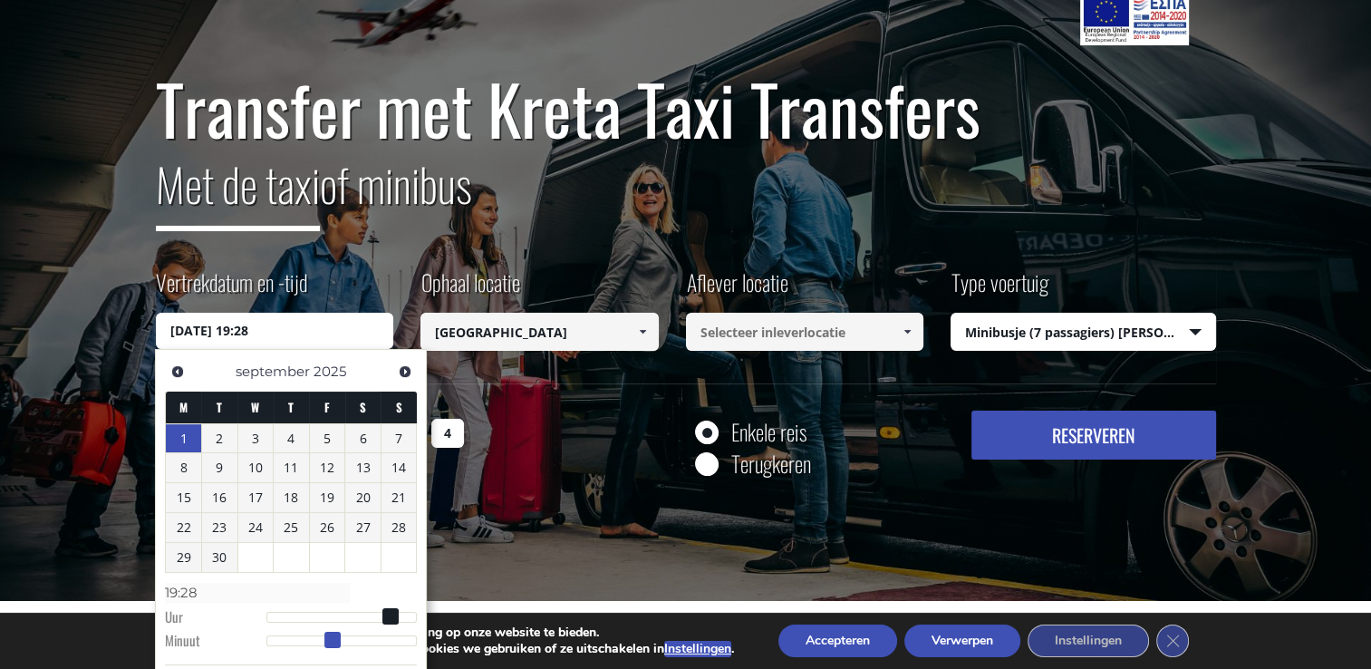
type input "[DATE] 19:29"
type input "19:29"
type input "[DATE] 19:30"
type input "19:30"
type input "[DATE] 19:31"
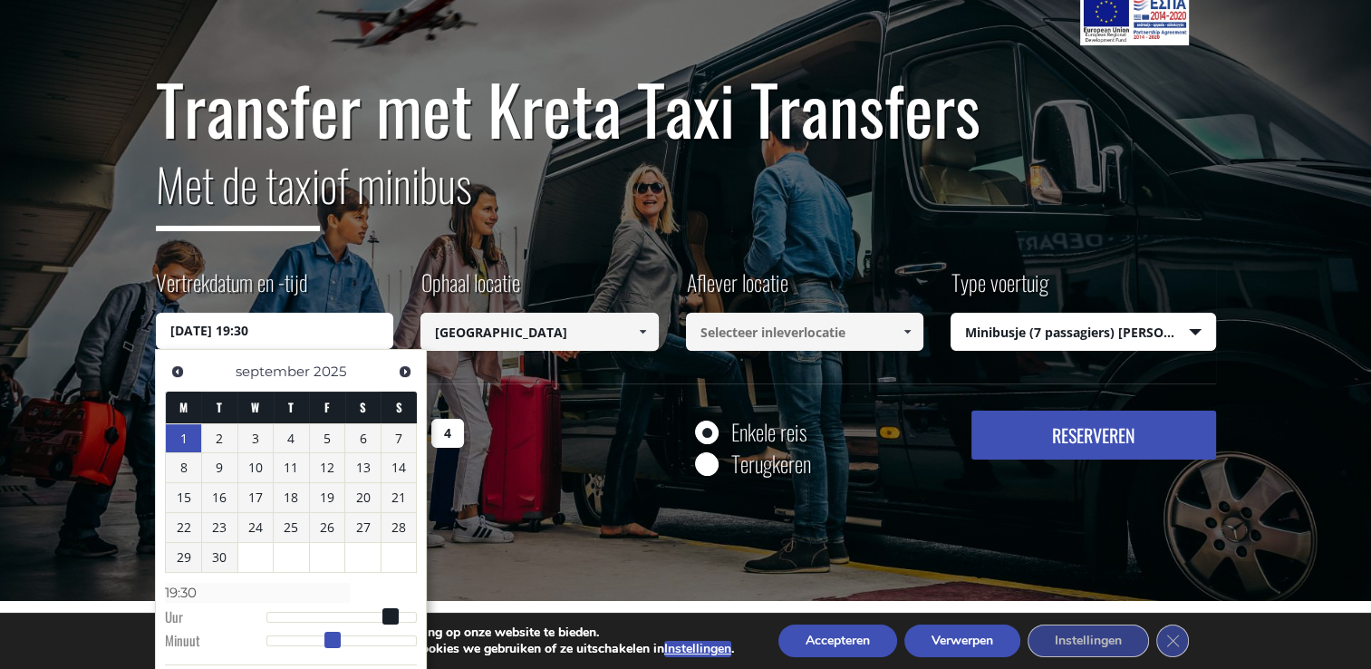
type input "19:31"
type input "[DATE] 19:30"
type input "19:30"
type input "[DATE] 19:29"
type input "19:29"
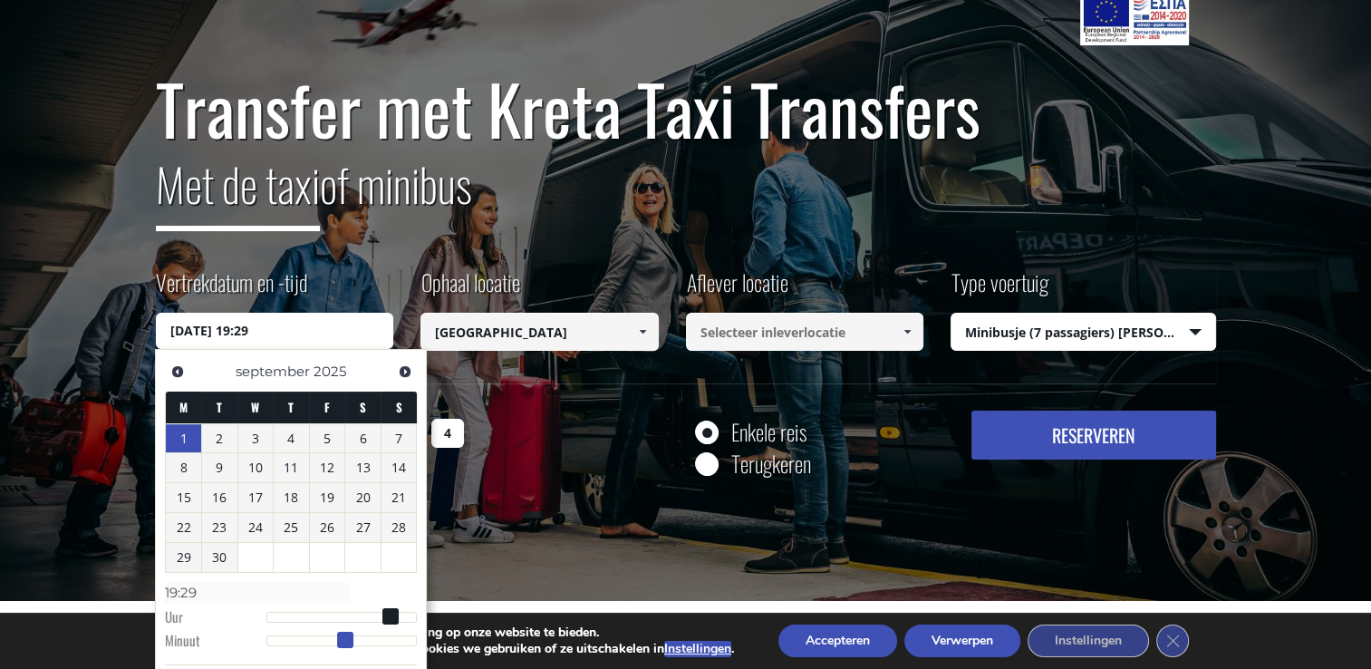
type input "[DATE] 19:28"
type input "19:28"
type input "[DATE] 19:29"
type input "19:29"
type input "[DATE] 19:30"
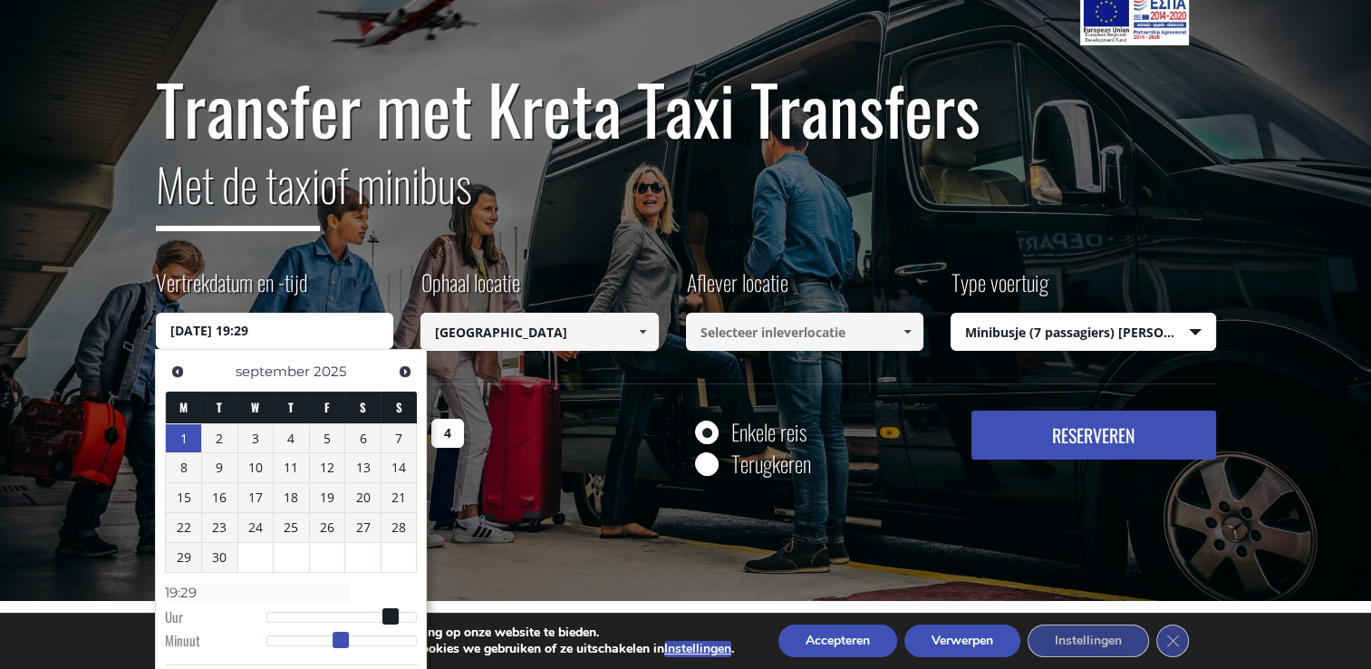
type input "19:30"
type input "[DATE] 19:31"
type input "19:31"
drag, startPoint x: 275, startPoint y: 639, endPoint x: 344, endPoint y: 645, distance: 69.1
click at [344, 645] on div at bounding box center [341, 640] width 151 height 11
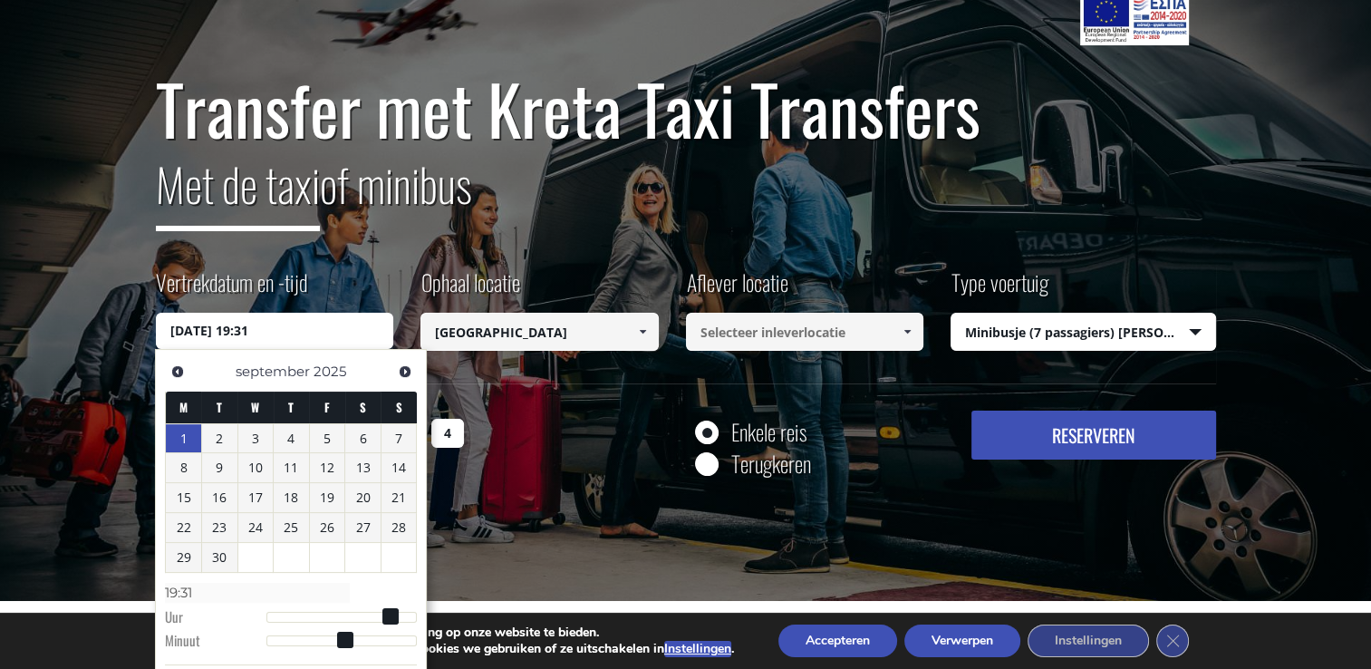
click at [1111, 504] on div "Transfer met Kreta Taxi Transfers Met de taxi of minibus Vertrekdatum en -tijd …" at bounding box center [685, 275] width 1371 height 652
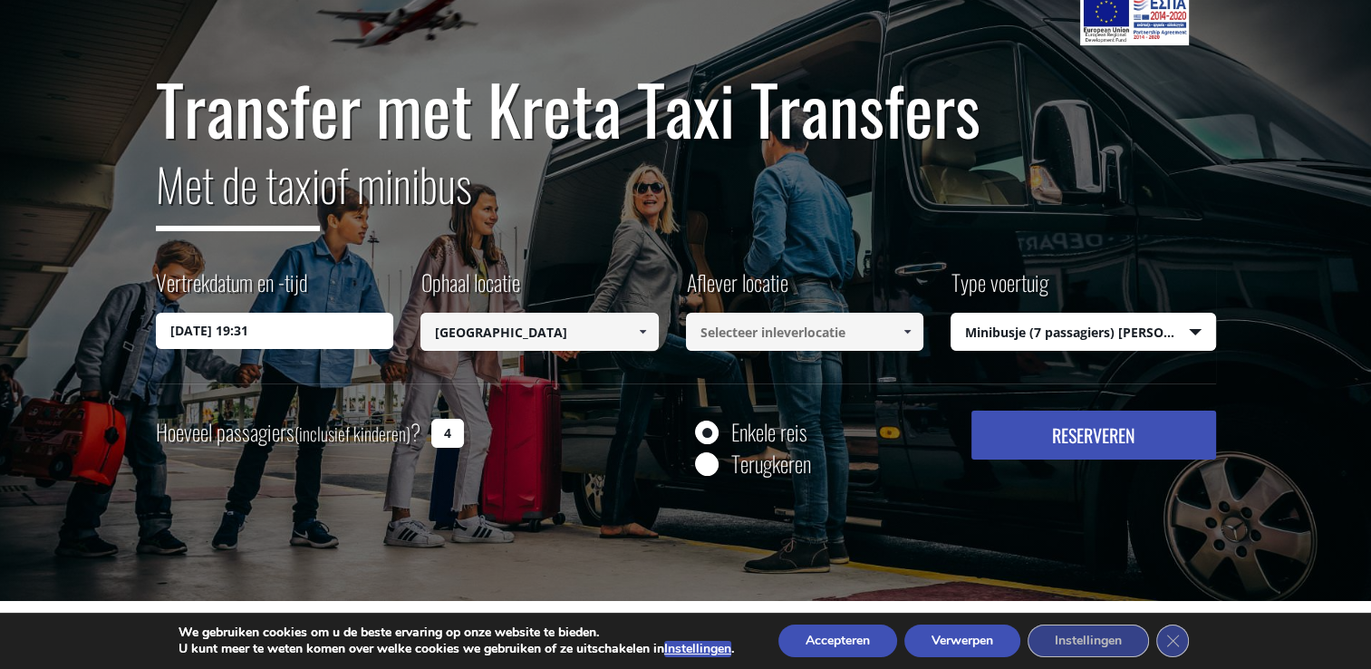
click at [791, 468] on label "Terugkeren" at bounding box center [771, 463] width 80 height 23
click at [717, 468] on input "Terugkeren" at bounding box center [706, 465] width 23 height 23
radio input "true"
type input "[GEOGRAPHIC_DATA]"
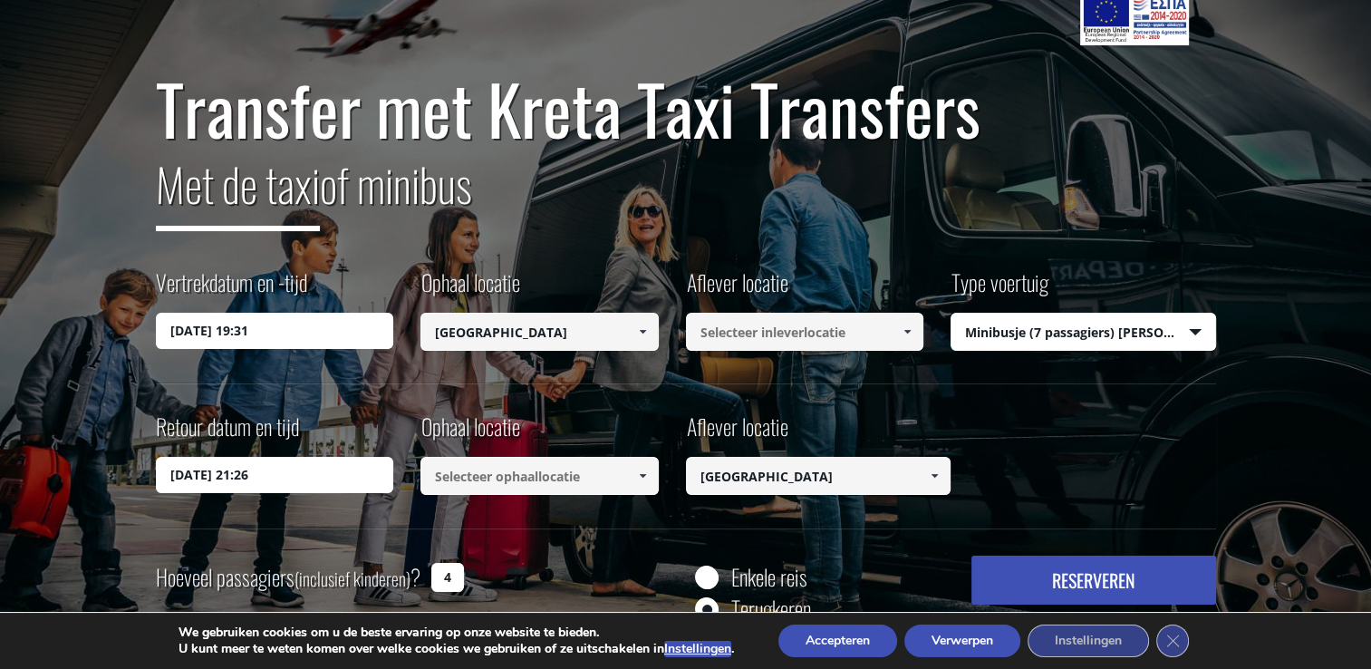
click at [708, 571] on input "Enkele reis" at bounding box center [706, 578] width 23 height 23
radio input "true"
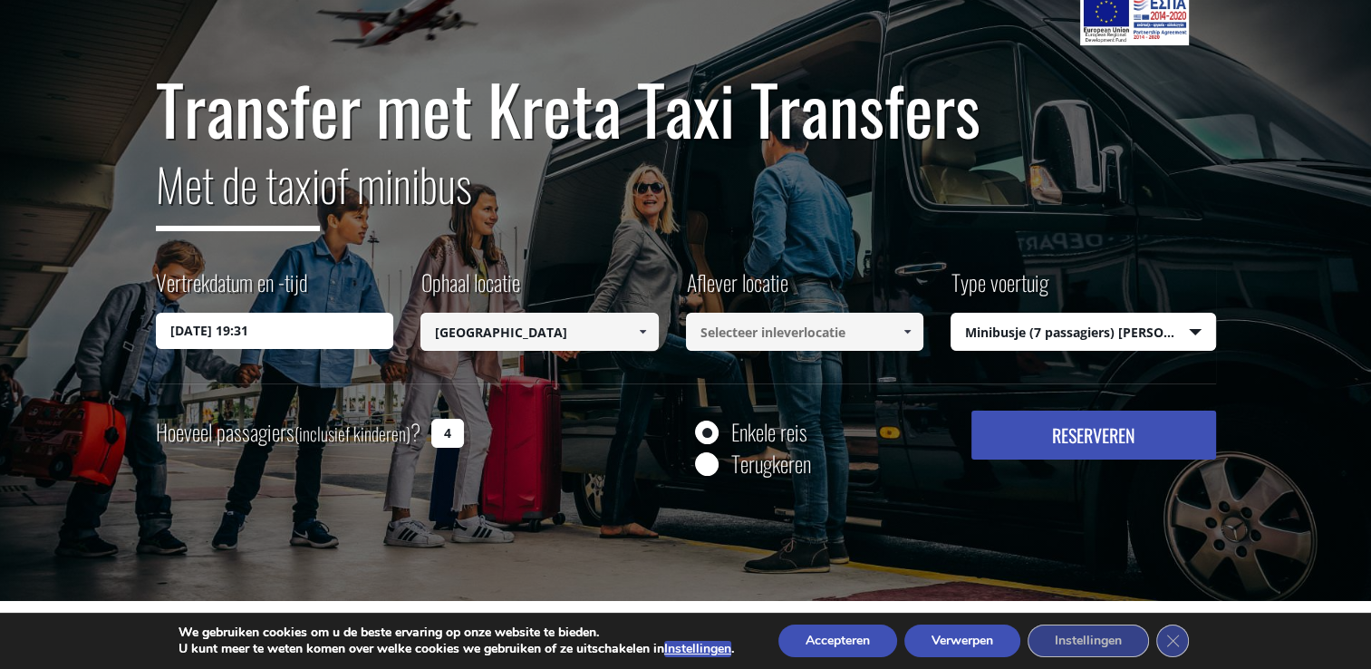
click at [772, 342] on input at bounding box center [805, 332] width 238 height 38
click at [910, 330] on span at bounding box center [907, 331] width 14 height 14
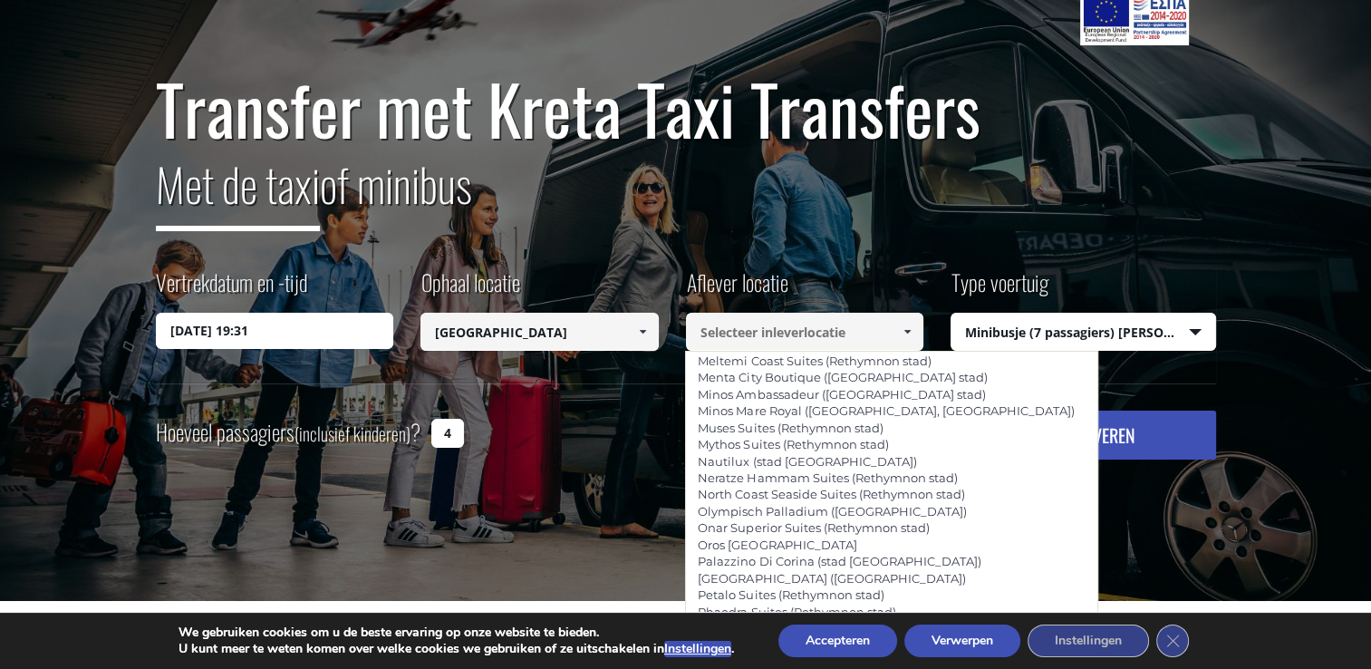
scroll to position [4025, 0]
click at [752, 339] on input at bounding box center [805, 332] width 238 height 38
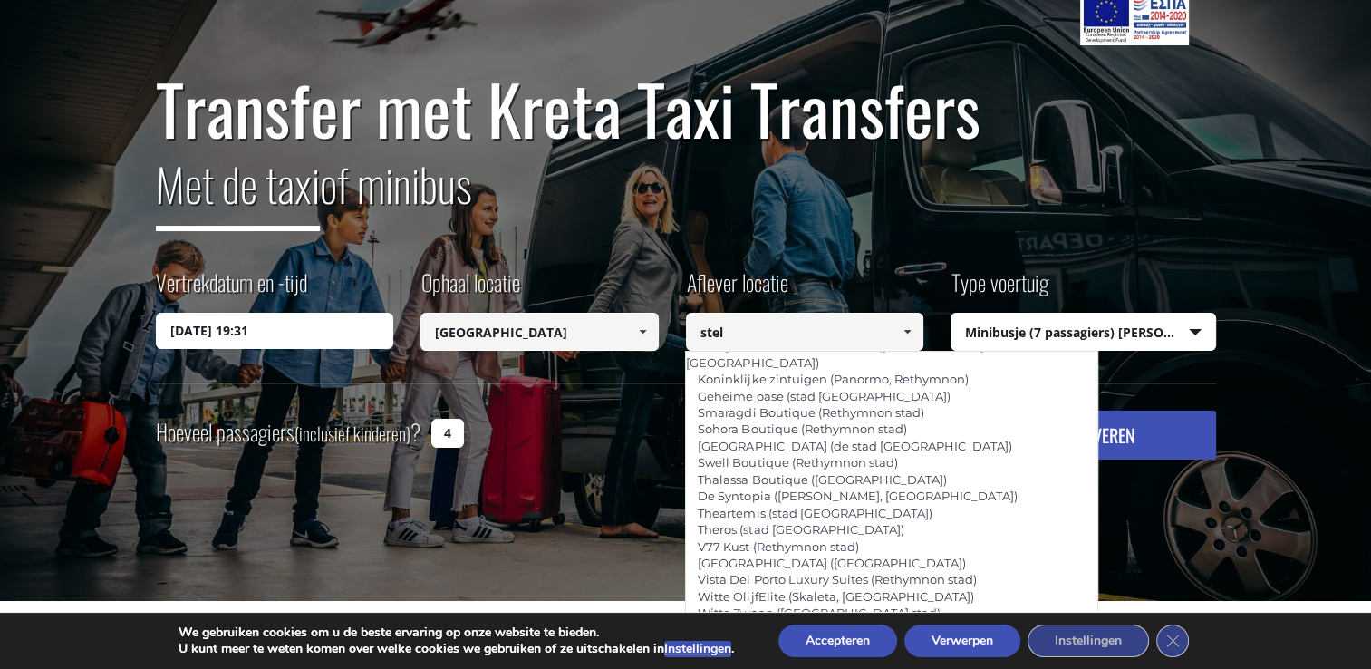
scroll to position [0, 0]
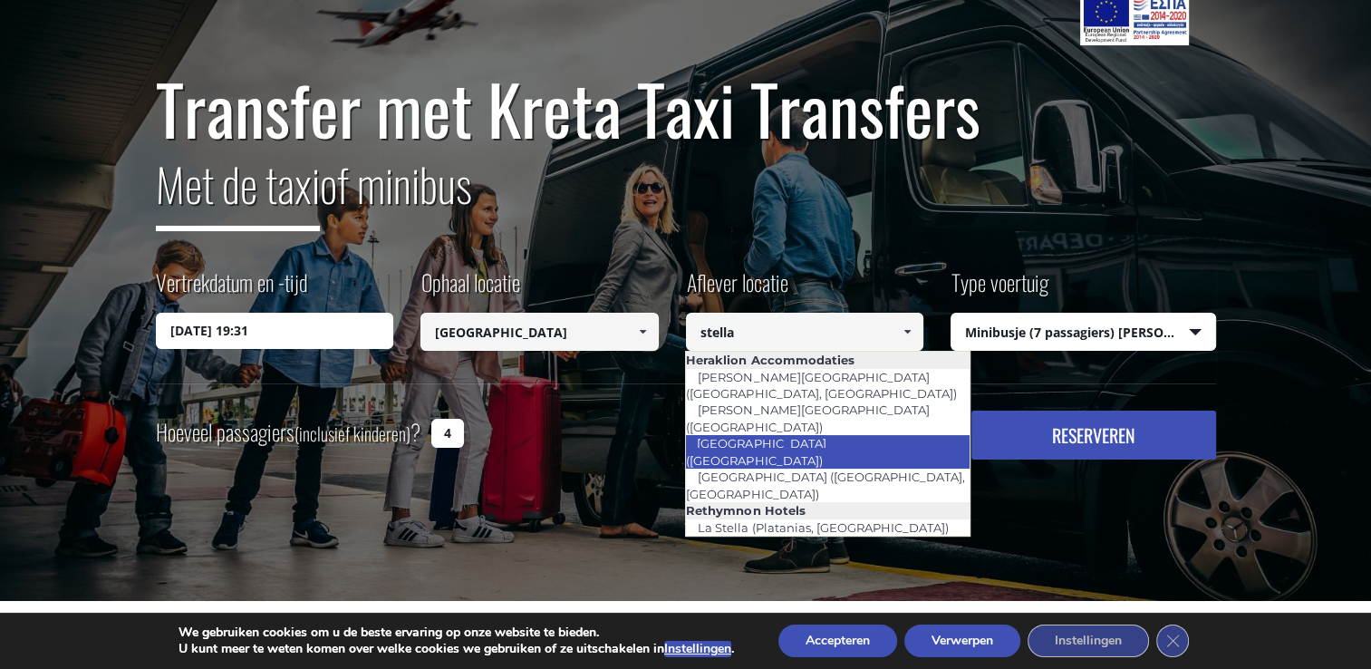
click at [833, 430] on link "[GEOGRAPHIC_DATA] ([GEOGRAPHIC_DATA])" at bounding box center [759, 451] width 149 height 42
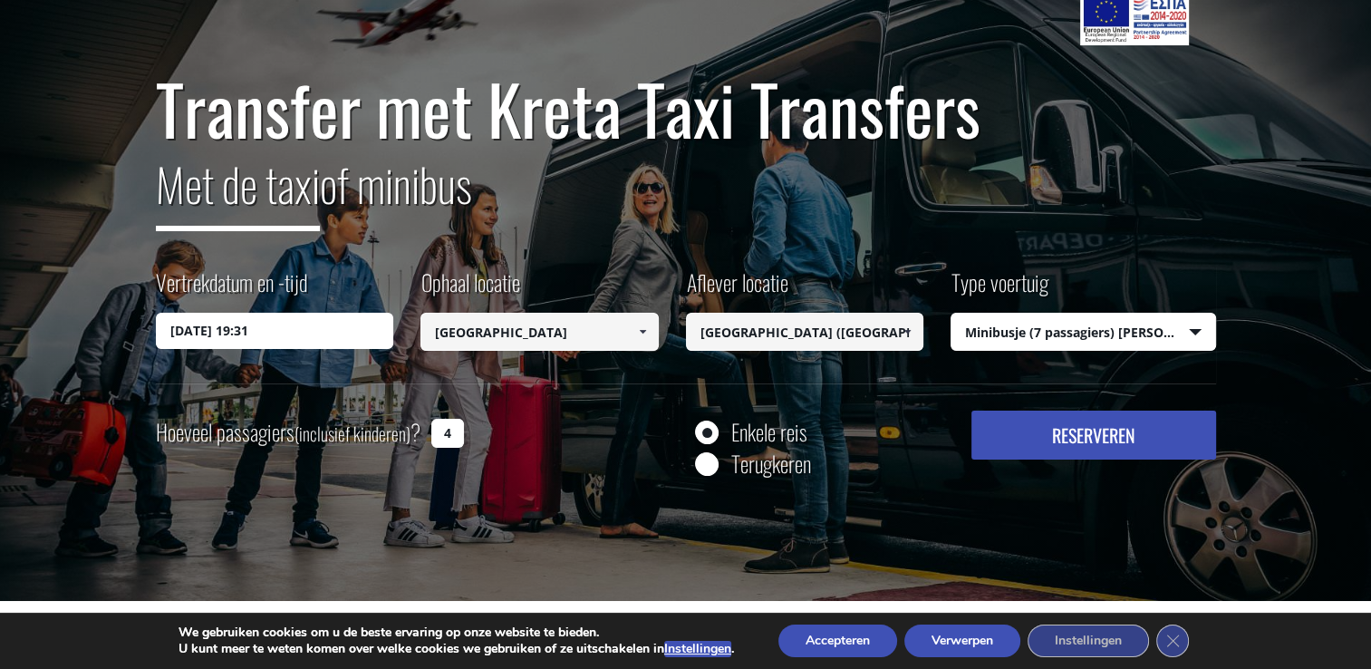
type input "[GEOGRAPHIC_DATA] ([GEOGRAPHIC_DATA])"
click at [1062, 443] on button "RESERVEREN" at bounding box center [1093, 434] width 244 height 49
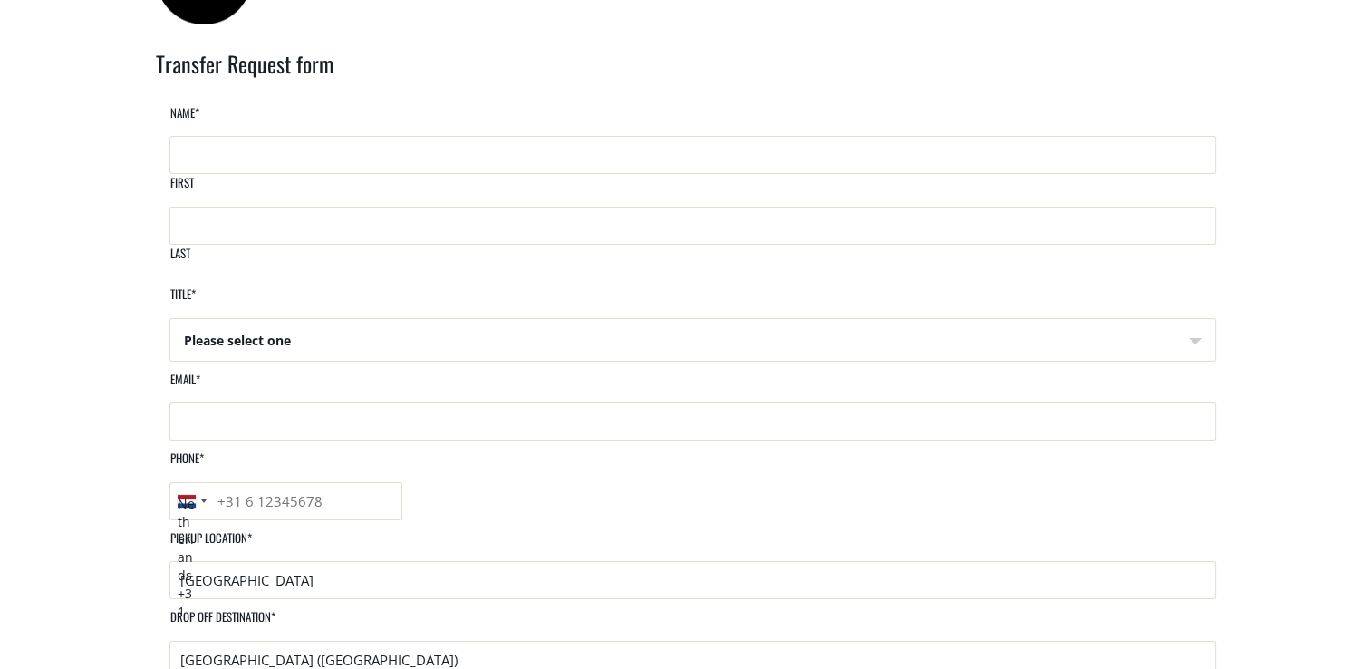
scroll to position [91, 0]
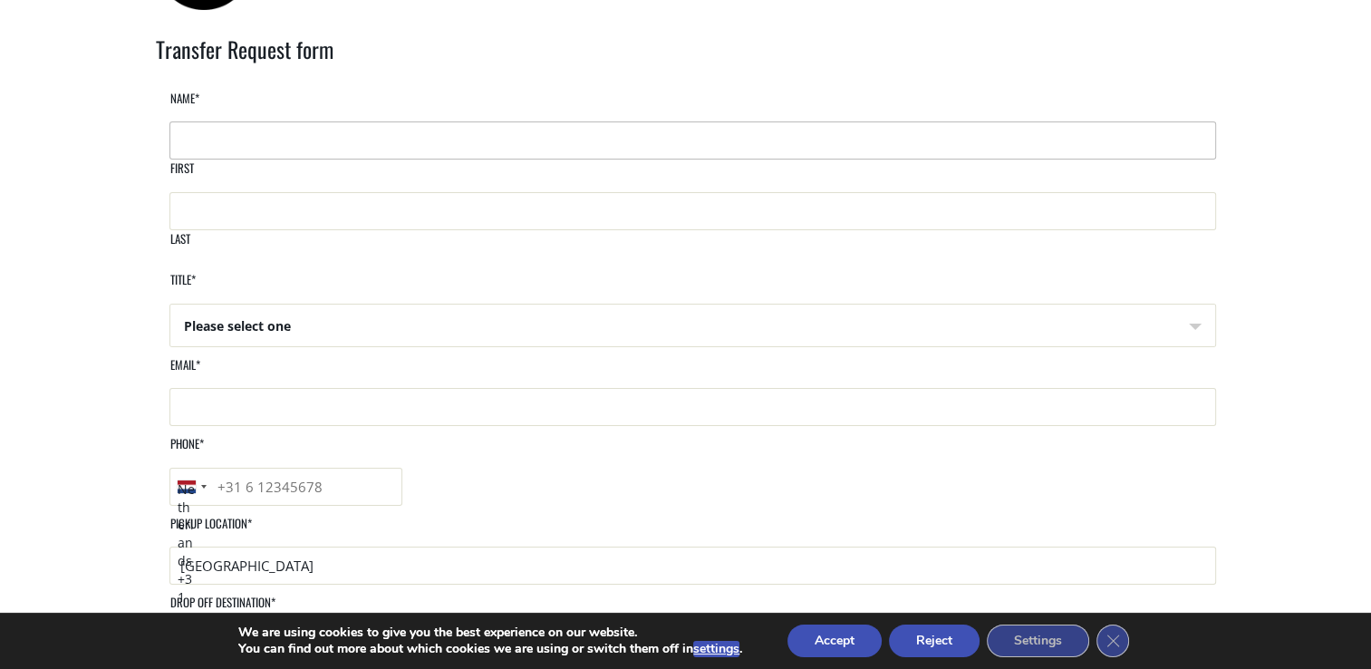
click at [502, 159] on input "First" at bounding box center [692, 140] width 1046 height 38
type input "danielle"
type input "Slokker"
type input "danielleslokker03@gmail.com"
type input "+31625281072"
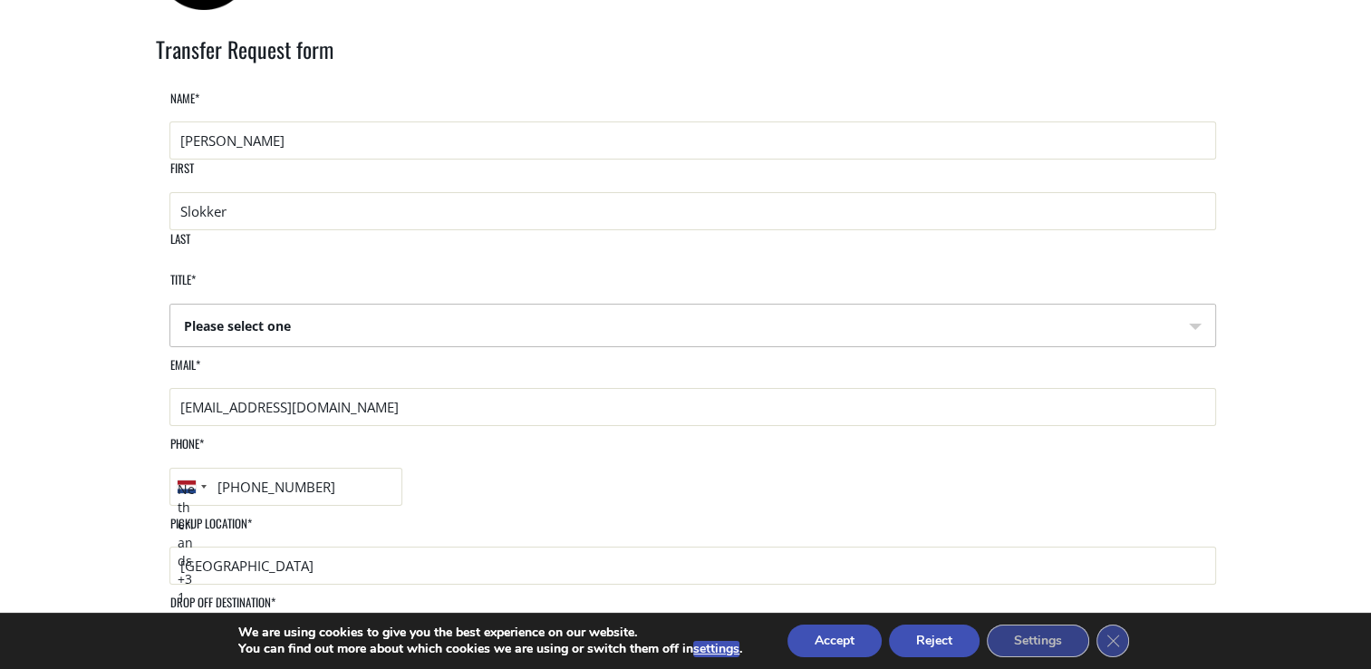
click at [418, 304] on select "Please select one Mr Mrs" at bounding box center [692, 325] width 1045 height 43
select select "Mrs"
click at [170, 304] on select "Please select one Mr Mrs" at bounding box center [692, 325] width 1045 height 43
click at [341, 515] on li "Pickup location * Heraklion airport" at bounding box center [686, 554] width 1060 height 79
click at [337, 546] on input "[GEOGRAPHIC_DATA]" at bounding box center [692, 565] width 1046 height 38
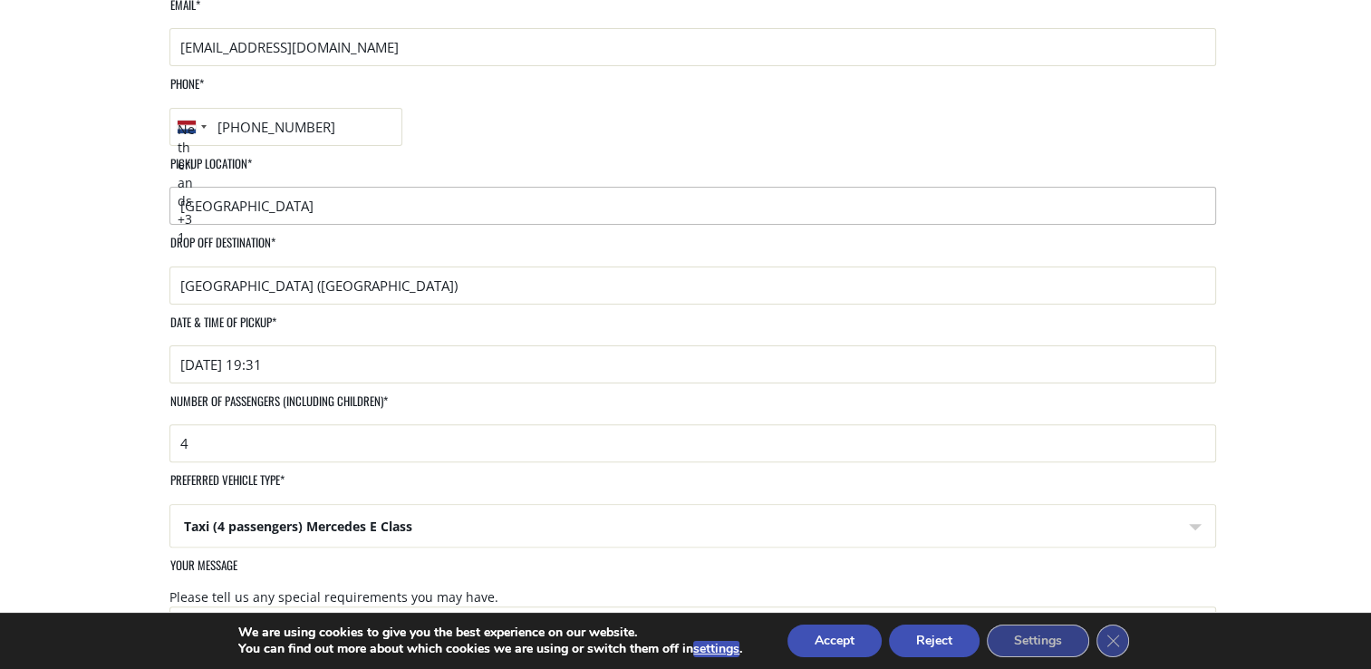
scroll to position [454, 0]
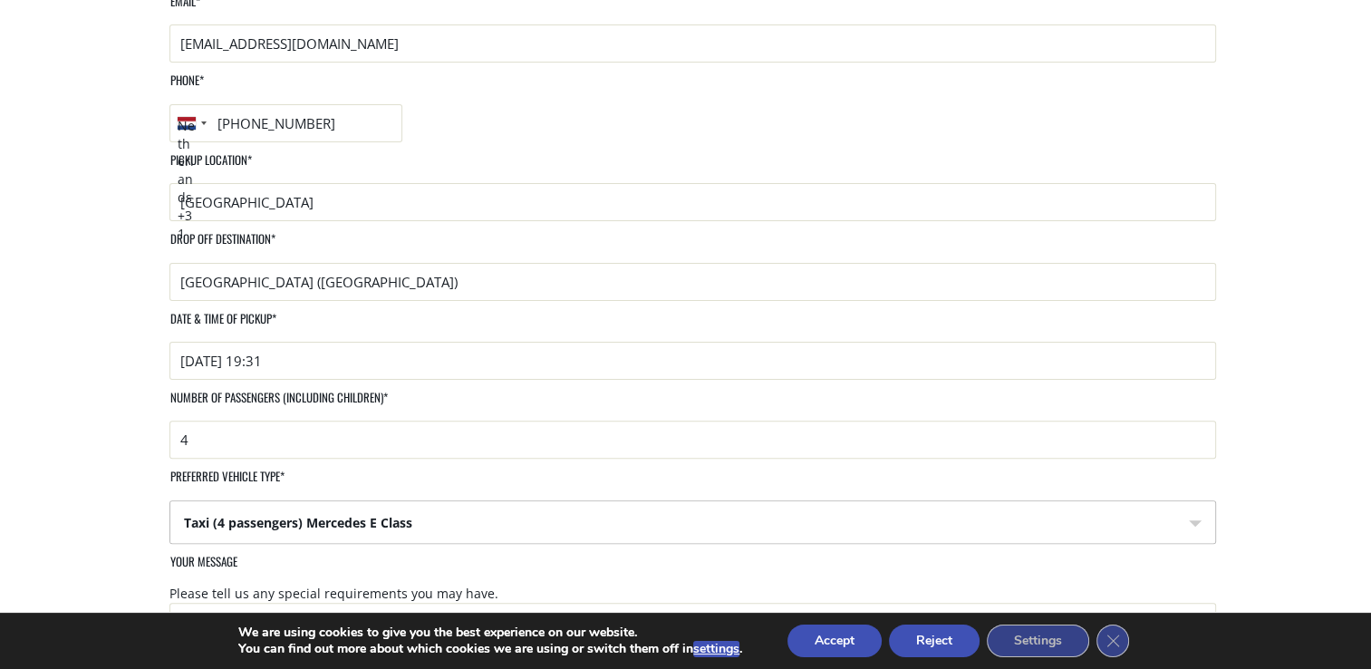
click at [1000, 501] on select "Taxi (4 passengers) Mercedes E Class Mini Van (8 passengers) Mercedes Vito Mini…" at bounding box center [692, 522] width 1045 height 43
select select "Mini Van (8 passengers) Mercedes Vito"
click at [699, 501] on select "Taxi (4 passengers) Mercedes E Class Mini Van (8 passengers) Mercedes Vito Mini…" at bounding box center [692, 522] width 1045 height 43
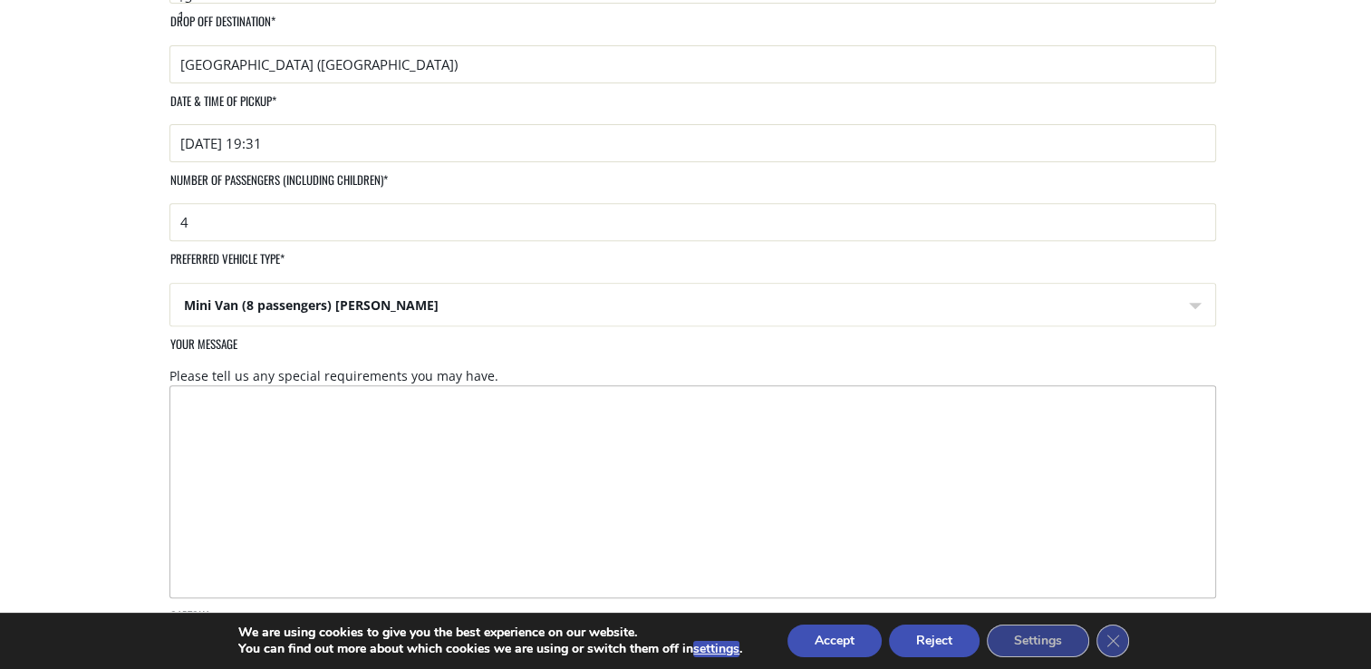
scroll to position [675, 0]
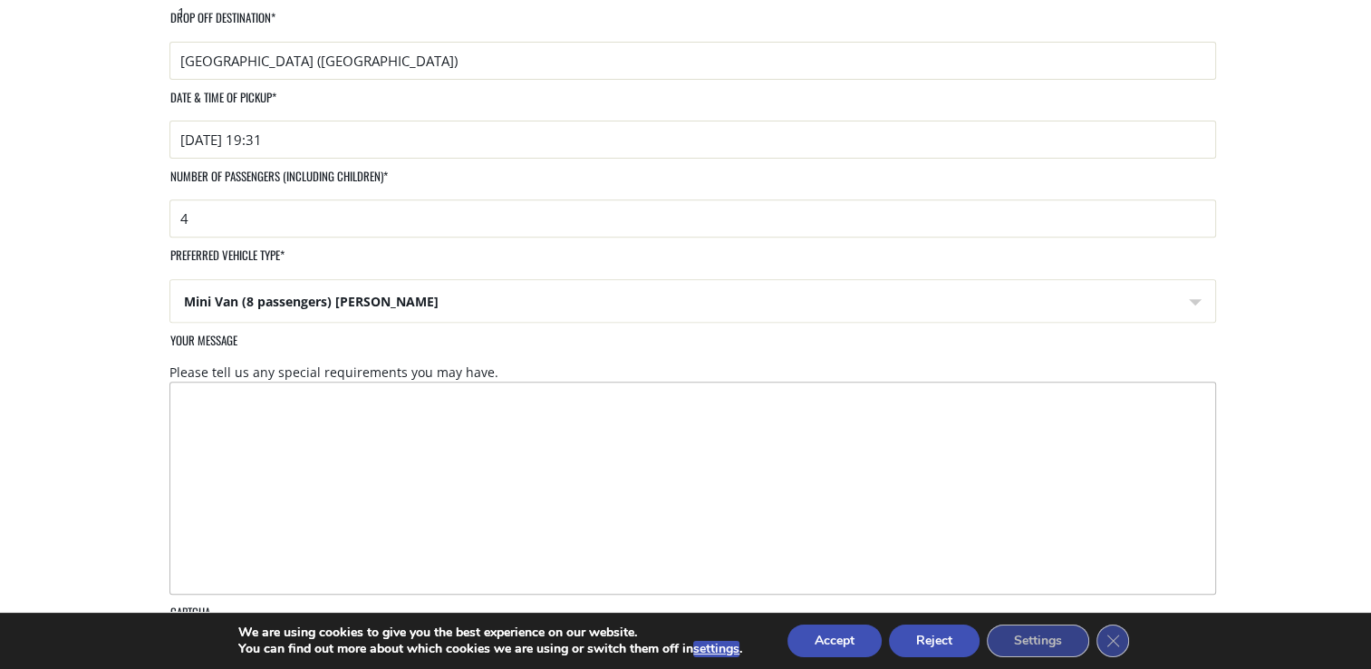
click at [379, 381] on textarea "Your message" at bounding box center [692, 487] width 1046 height 213
type textarea "We have 2 childeren, 3 years en almost 1 year. We have 3 bagage en 1 buggy"
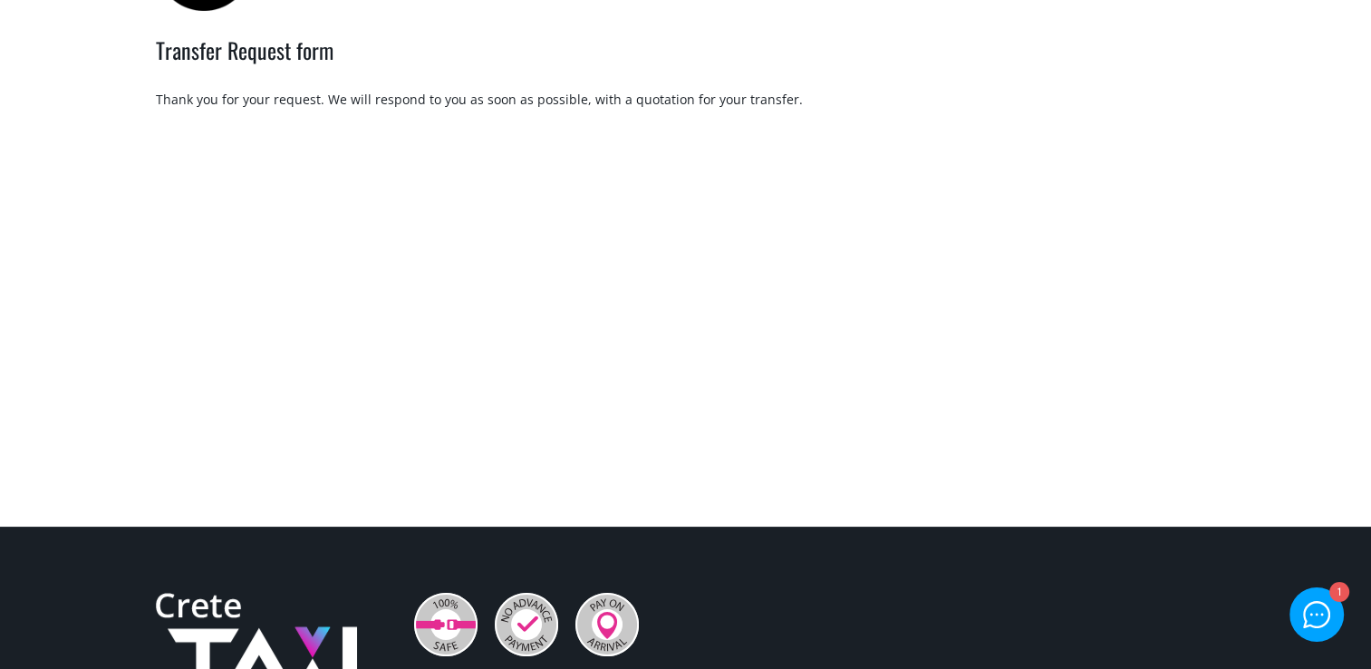
scroll to position [91, 0]
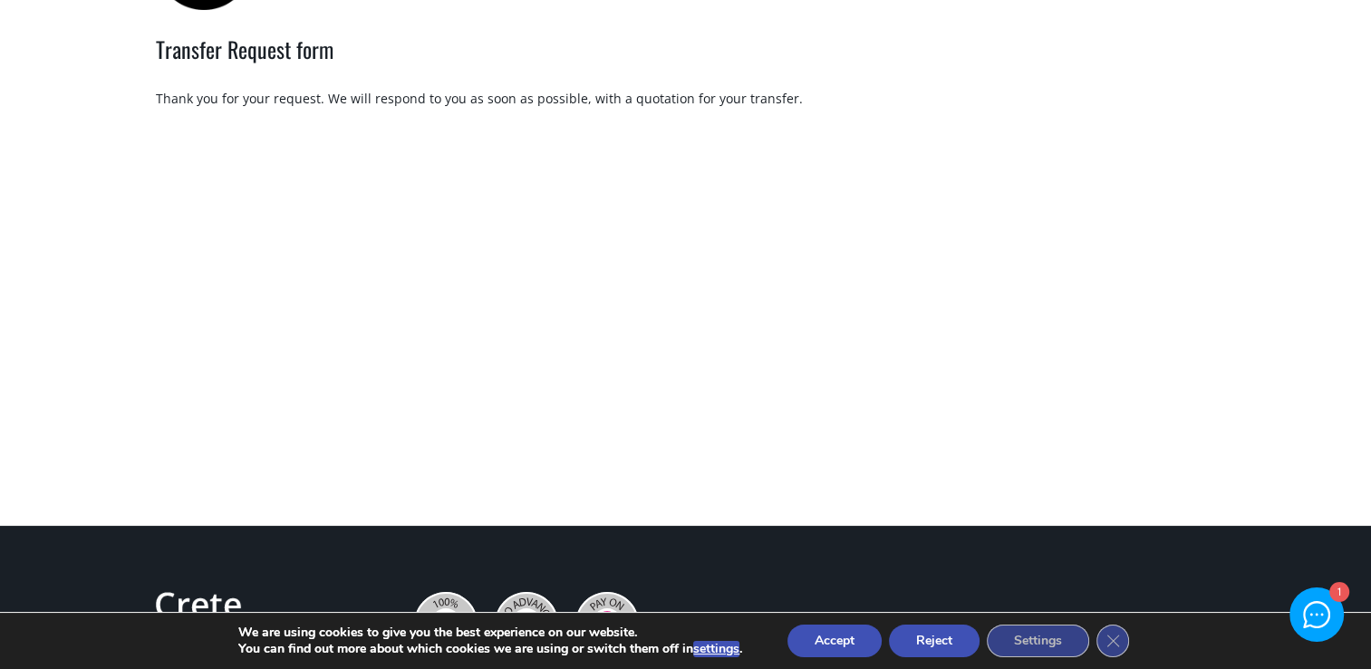
click at [488, 108] on div "Thank you for your request. We will respond to you as soon as possible, with a …" at bounding box center [686, 99] width 1060 height 18
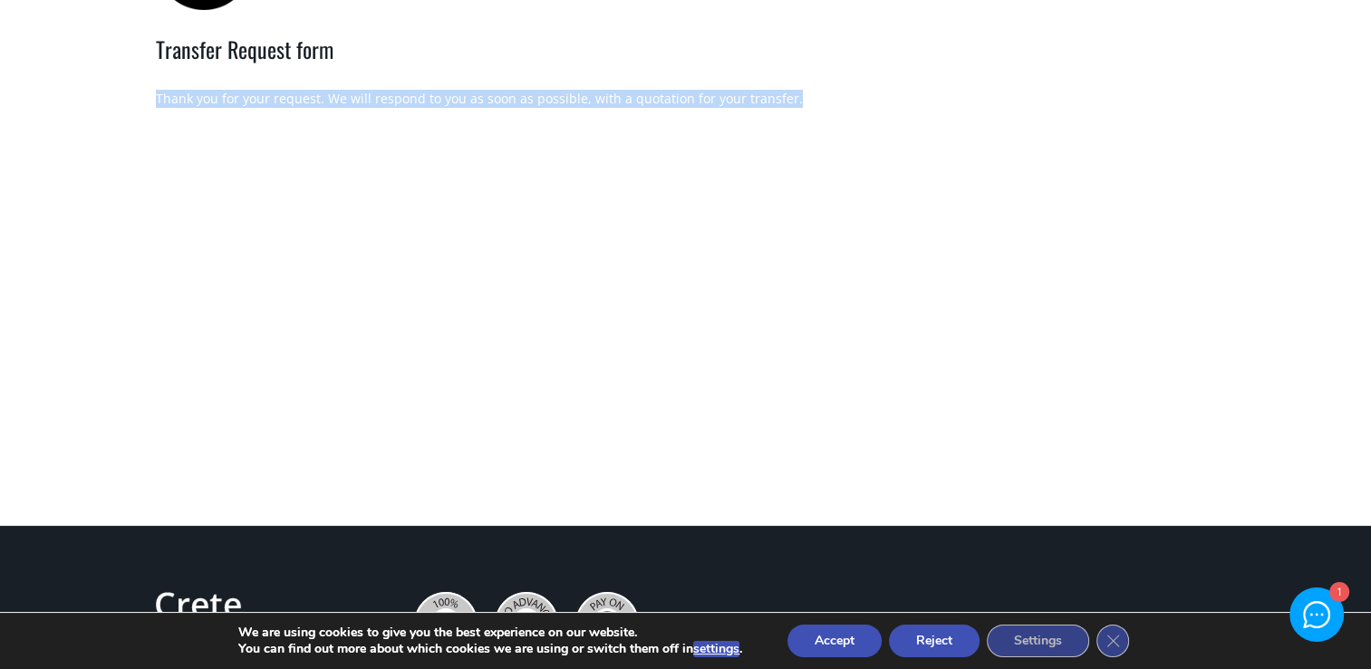
click at [488, 108] on div "Thank you for your request. We will respond to you as soon as possible, with a …" at bounding box center [686, 99] width 1060 height 18
click at [360, 108] on div "Thank you for your request. We will respond to you as soon as possible, with a …" at bounding box center [686, 99] width 1060 height 18
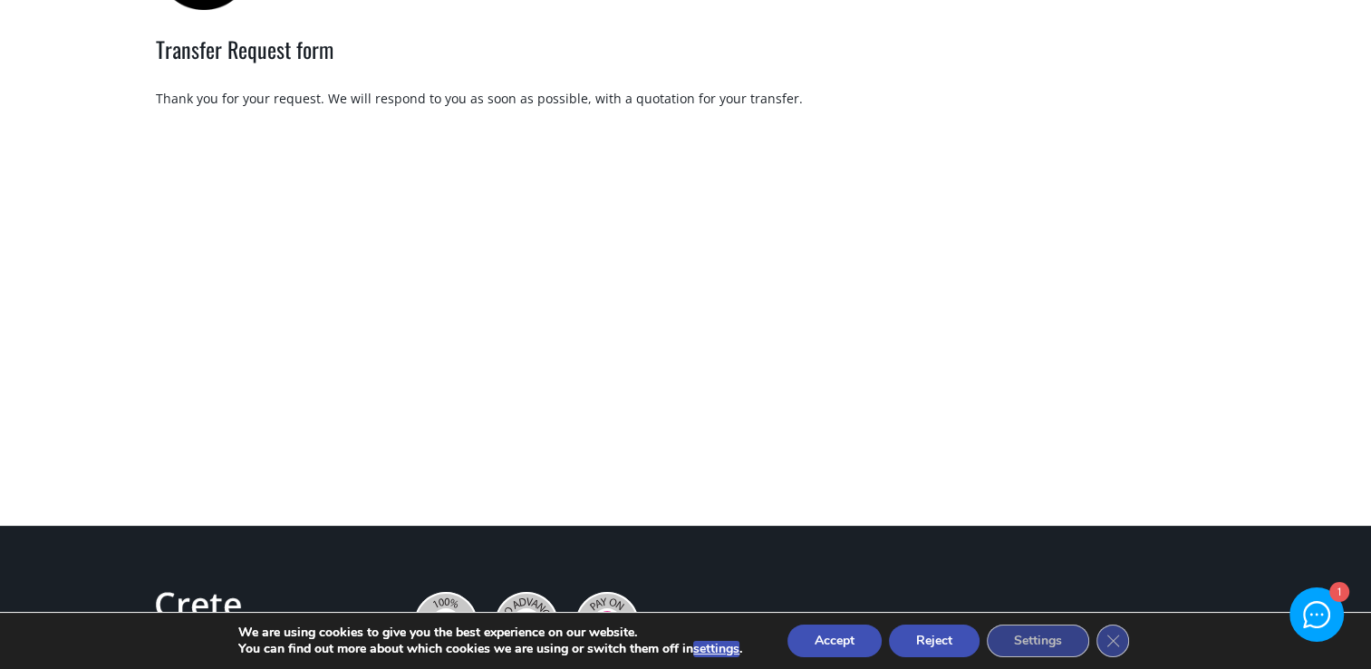
click at [360, 108] on div "Thank you for your request. We will respond to you as soon as possible, with a …" at bounding box center [686, 99] width 1060 height 18
drag, startPoint x: 336, startPoint y: 111, endPoint x: 804, endPoint y: 101, distance: 468.5
click at [804, 101] on div "Transfer Request form Thank you for your request. We will respond to you as soo…" at bounding box center [685, 67] width 1087 height 135
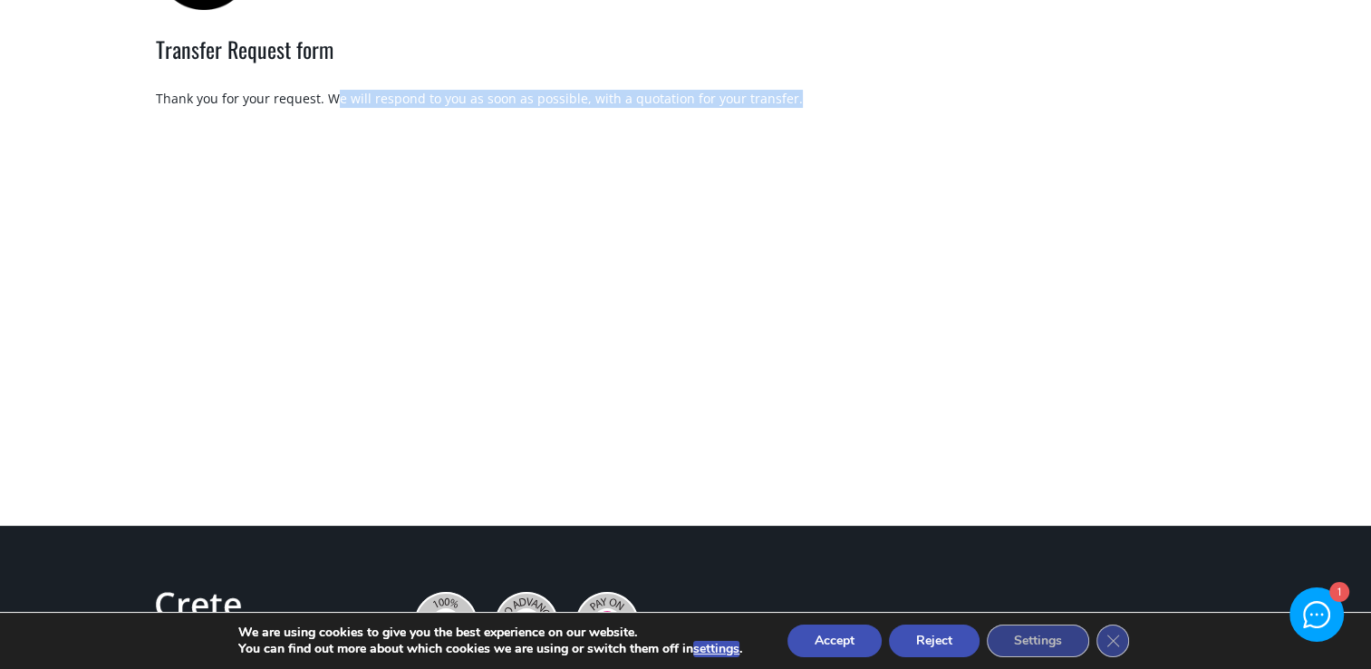
drag, startPoint x: 804, startPoint y: 101, endPoint x: 792, endPoint y: 116, distance: 20.0
click at [792, 108] on div "Thank you for your request. We will respond to you as soon as possible, with a …" at bounding box center [686, 99] width 1060 height 18
drag, startPoint x: 792, startPoint y: 116, endPoint x: 390, endPoint y: 102, distance: 401.6
click at [390, 102] on div "Transfer Request form Thank you for your request. We will respond to you as soo…" at bounding box center [685, 67] width 1087 height 135
drag, startPoint x: 390, startPoint y: 102, endPoint x: 312, endPoint y: 111, distance: 79.2
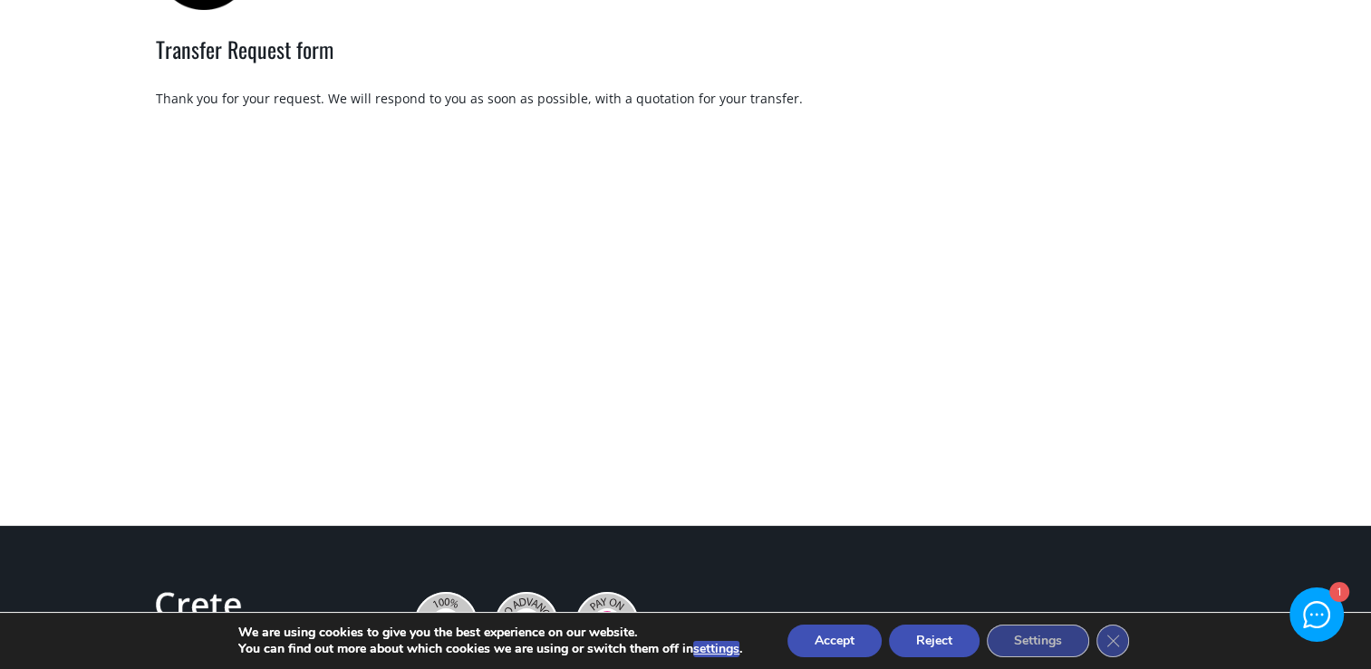
click at [312, 108] on div "Thank you for your request. We will respond to you as soon as possible, with a …" at bounding box center [686, 99] width 1060 height 18
